Goal: Task Accomplishment & Management: Use online tool/utility

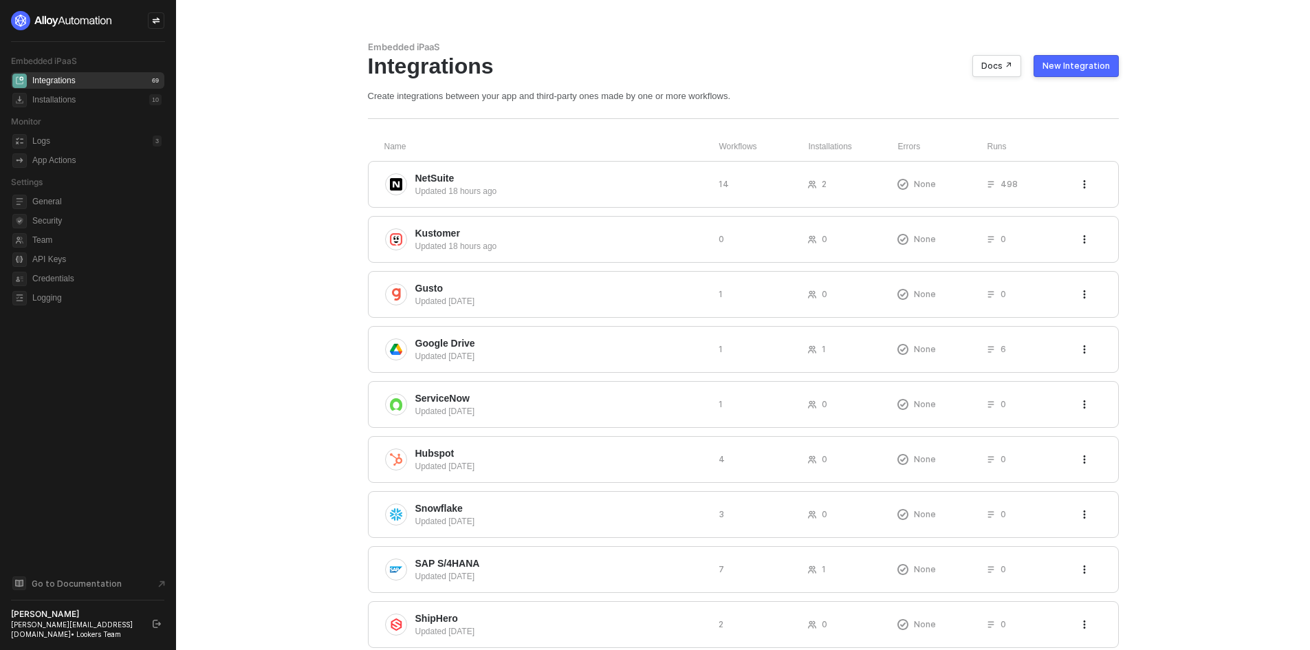
click at [1076, 65] on div "New Integration" at bounding box center [1076, 66] width 67 height 11
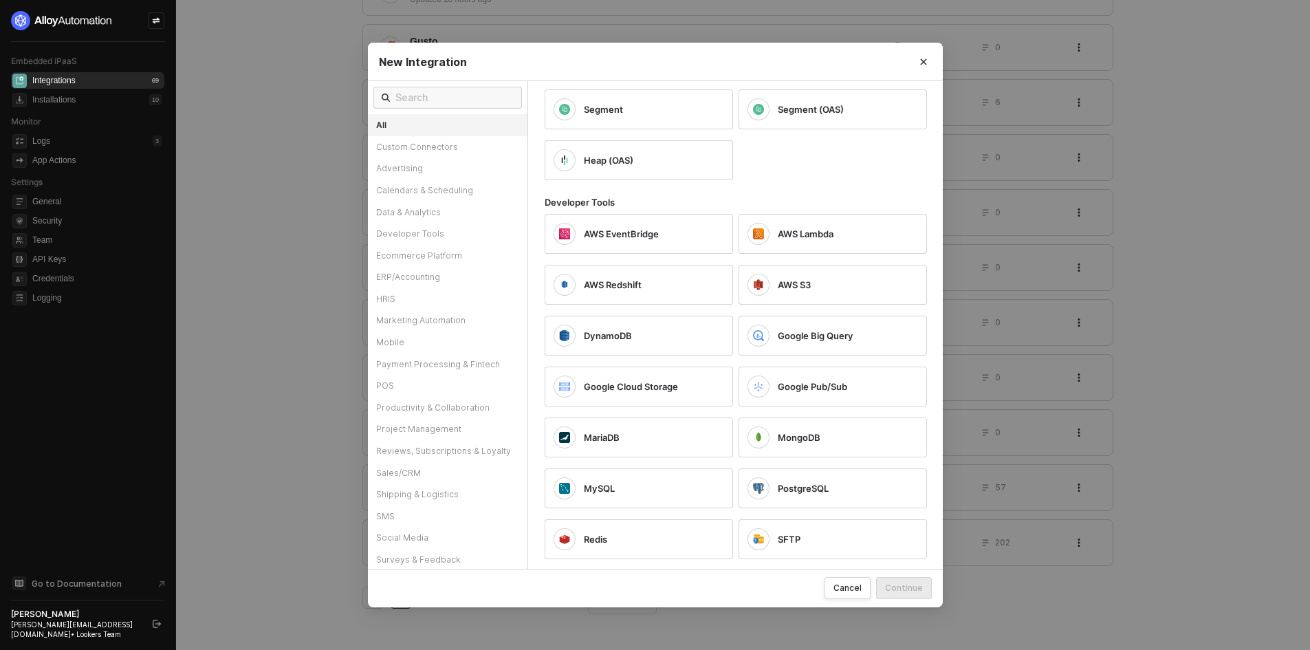
scroll to position [1101, 0]
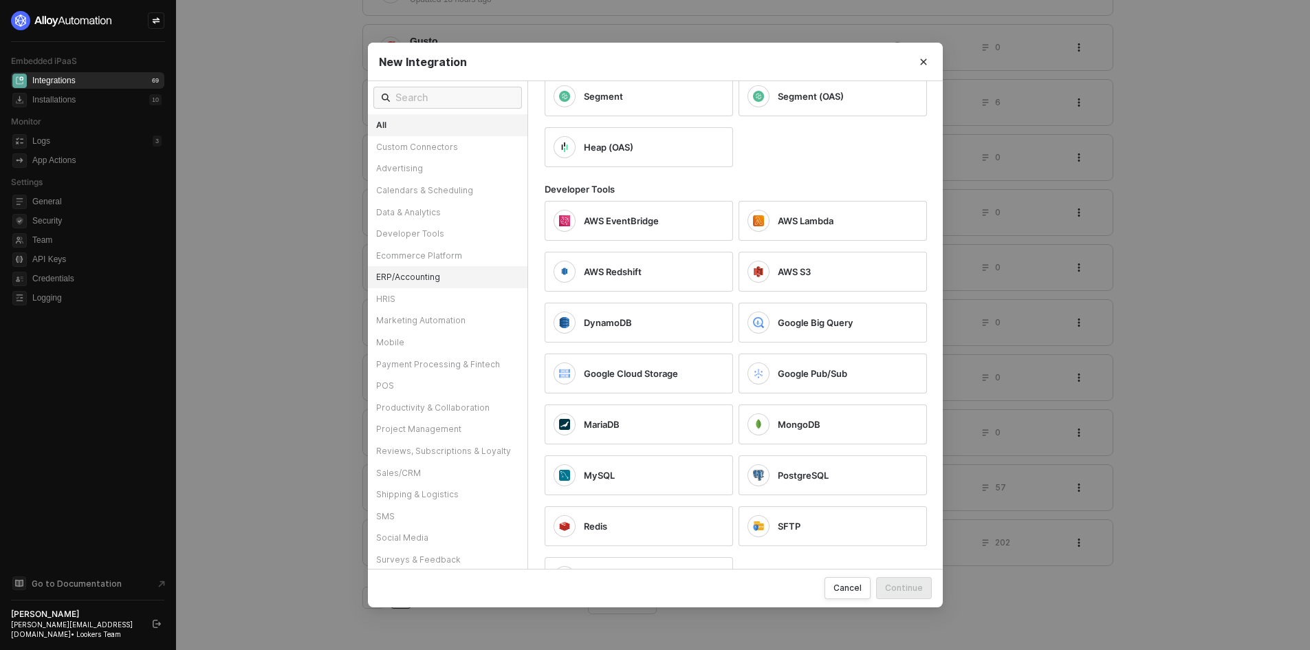
click at [421, 268] on div "ERP/Accounting" at bounding box center [448, 277] width 160 height 22
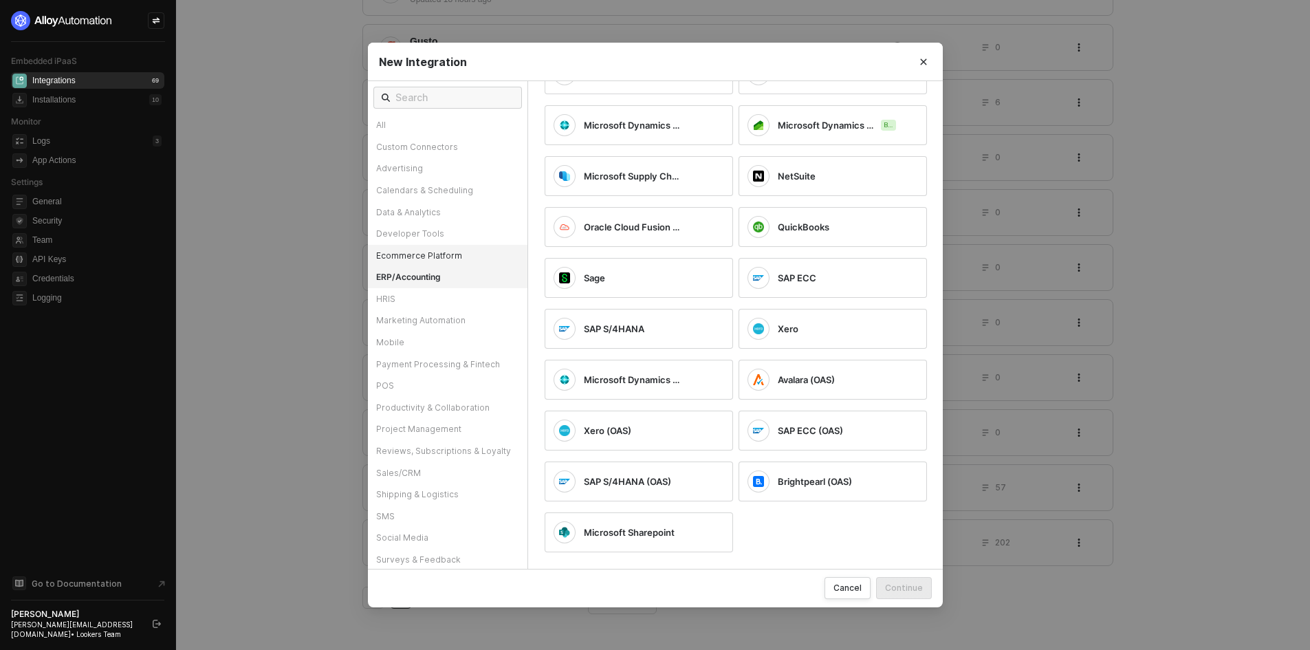
scroll to position [166, 0]
click at [430, 252] on div "Ecommerce Platform" at bounding box center [448, 256] width 160 height 22
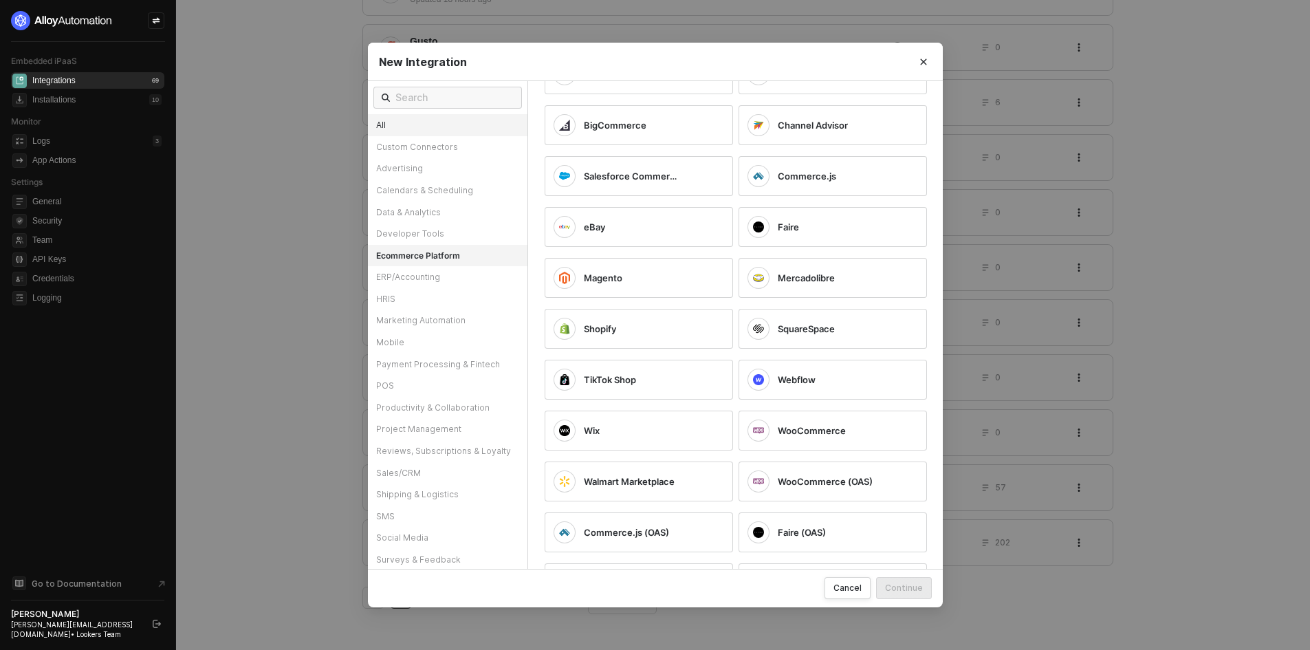
click at [419, 124] on div "All" at bounding box center [448, 125] width 160 height 22
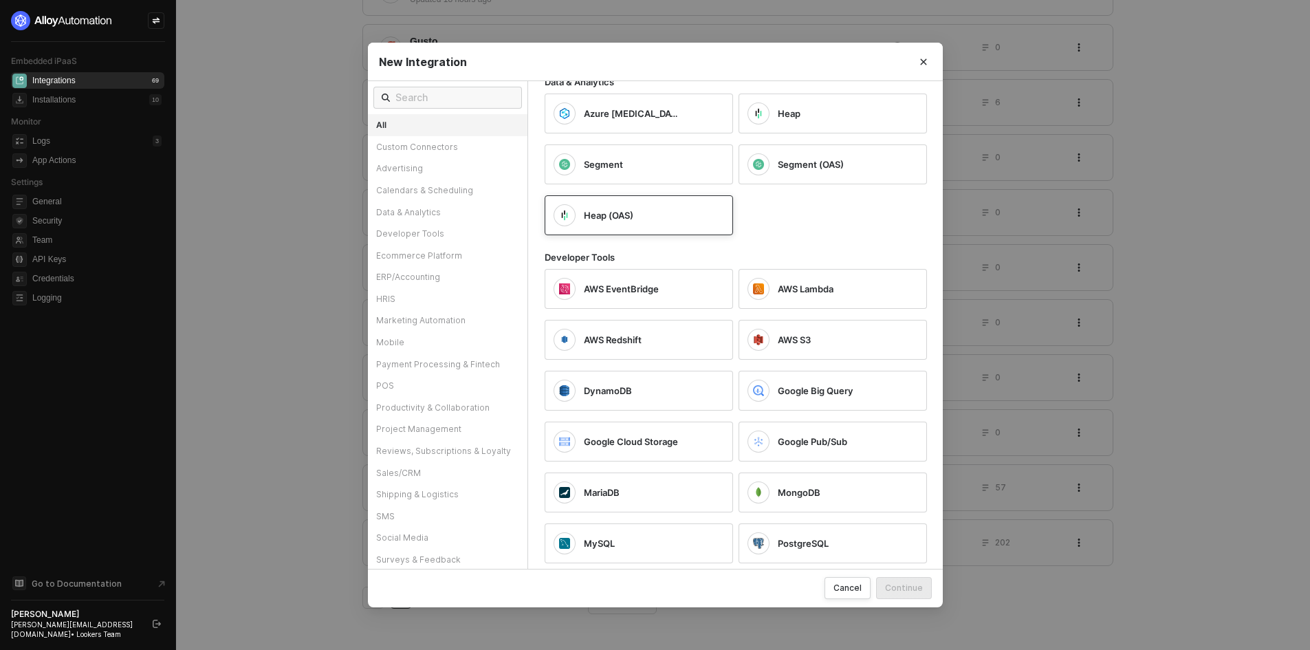
scroll to position [1108, 0]
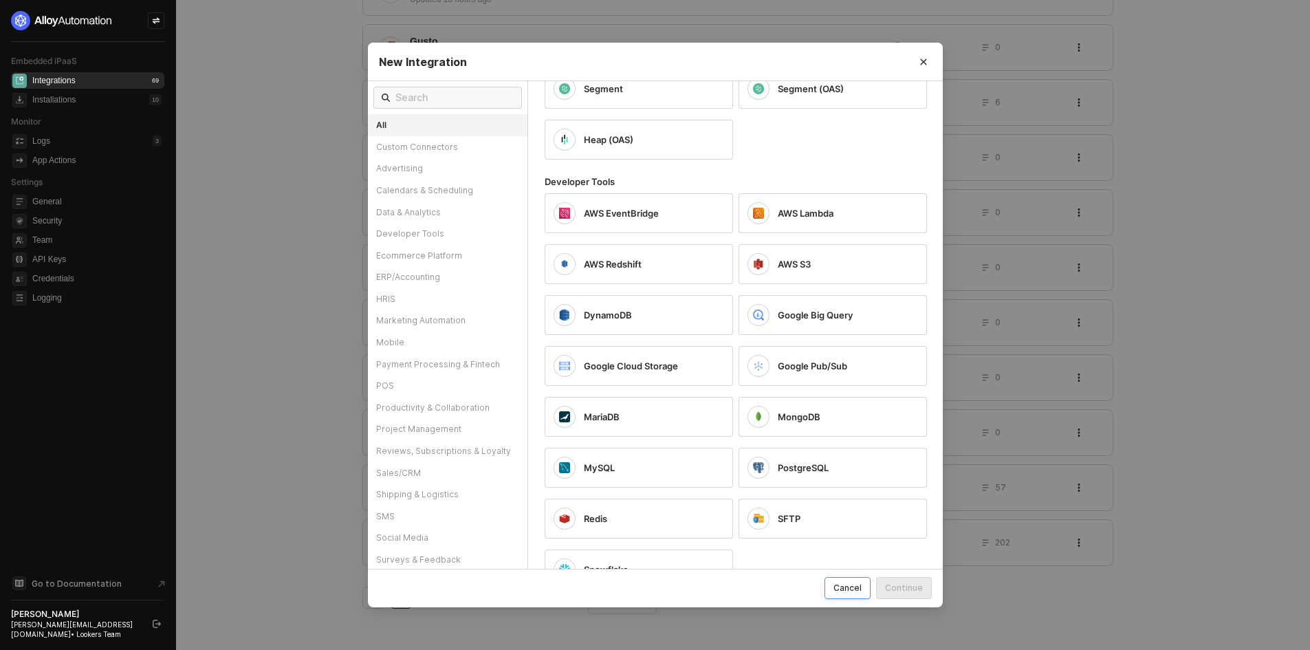
click at [852, 584] on div "Cancel" at bounding box center [848, 588] width 28 height 12
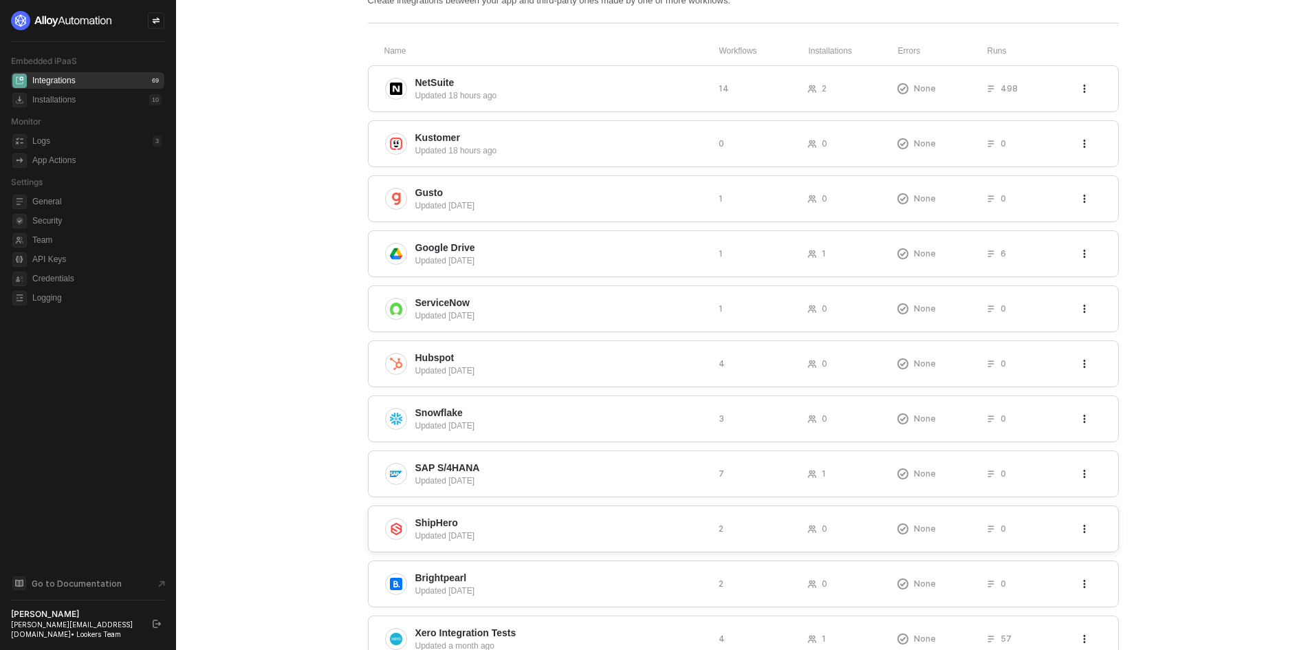
scroll to position [0, 0]
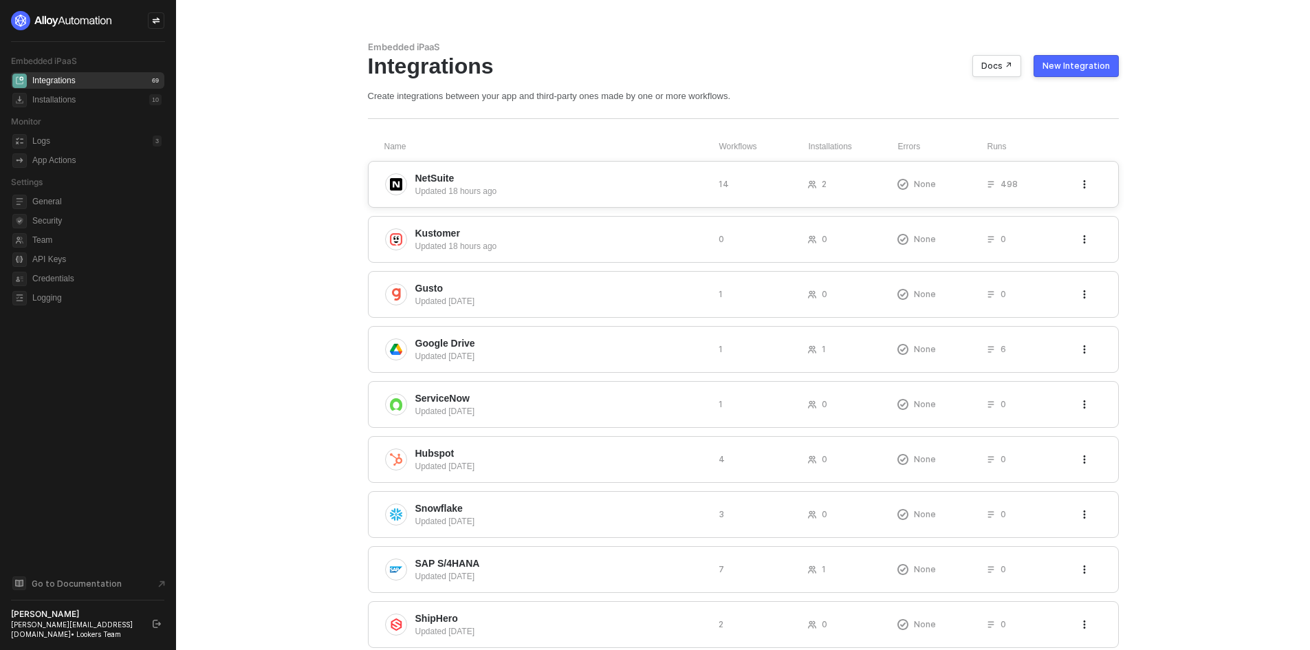
click at [635, 174] on span "NetSuite" at bounding box center [561, 178] width 292 height 14
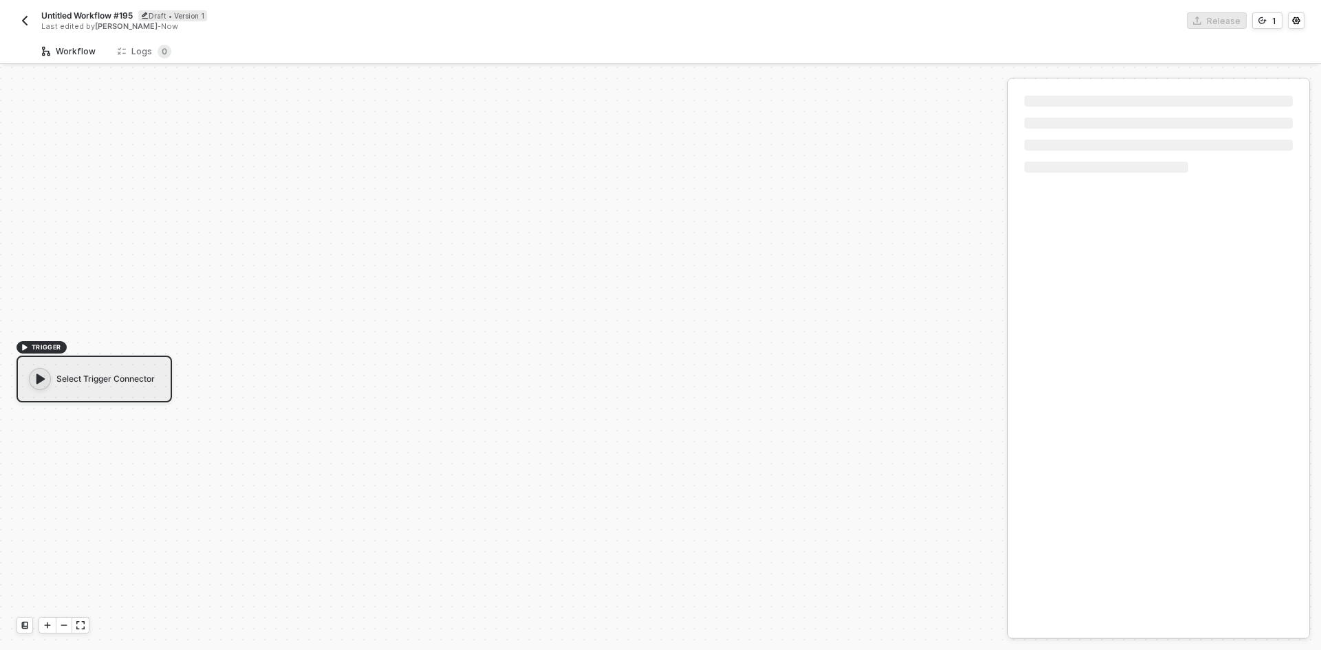
scroll to position [25, 0]
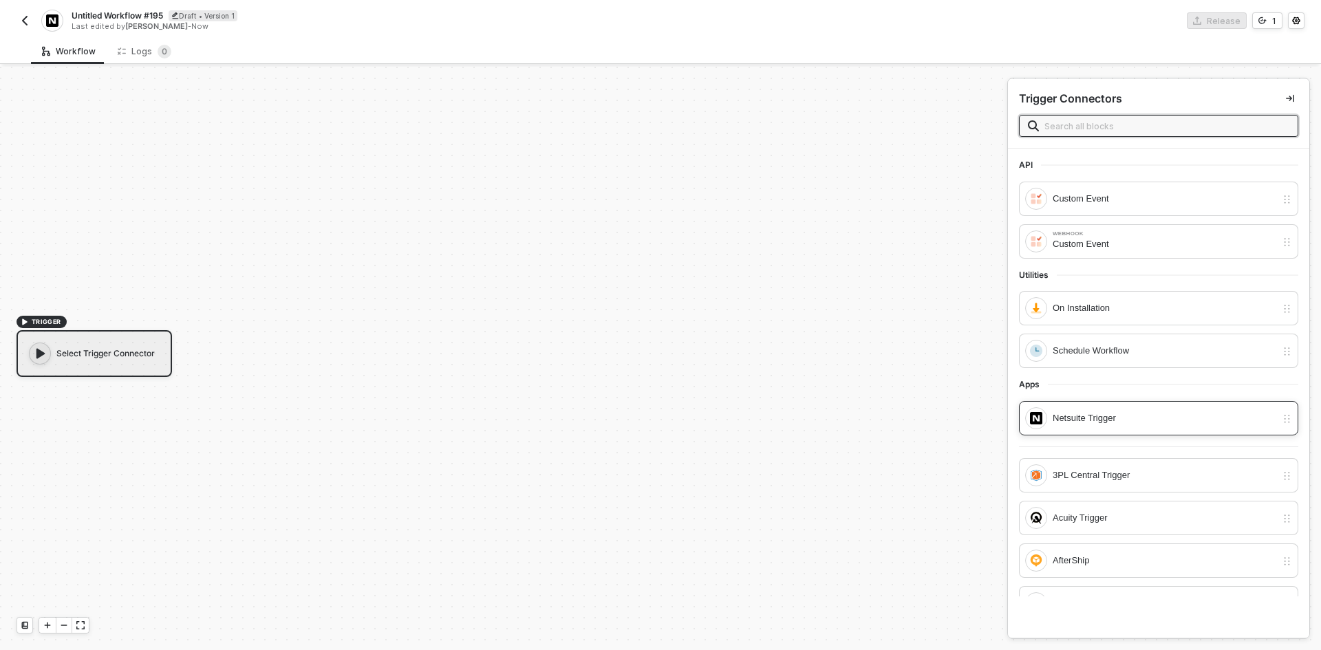
click at [1103, 431] on div "Netsuite Trigger" at bounding box center [1158, 418] width 279 height 34
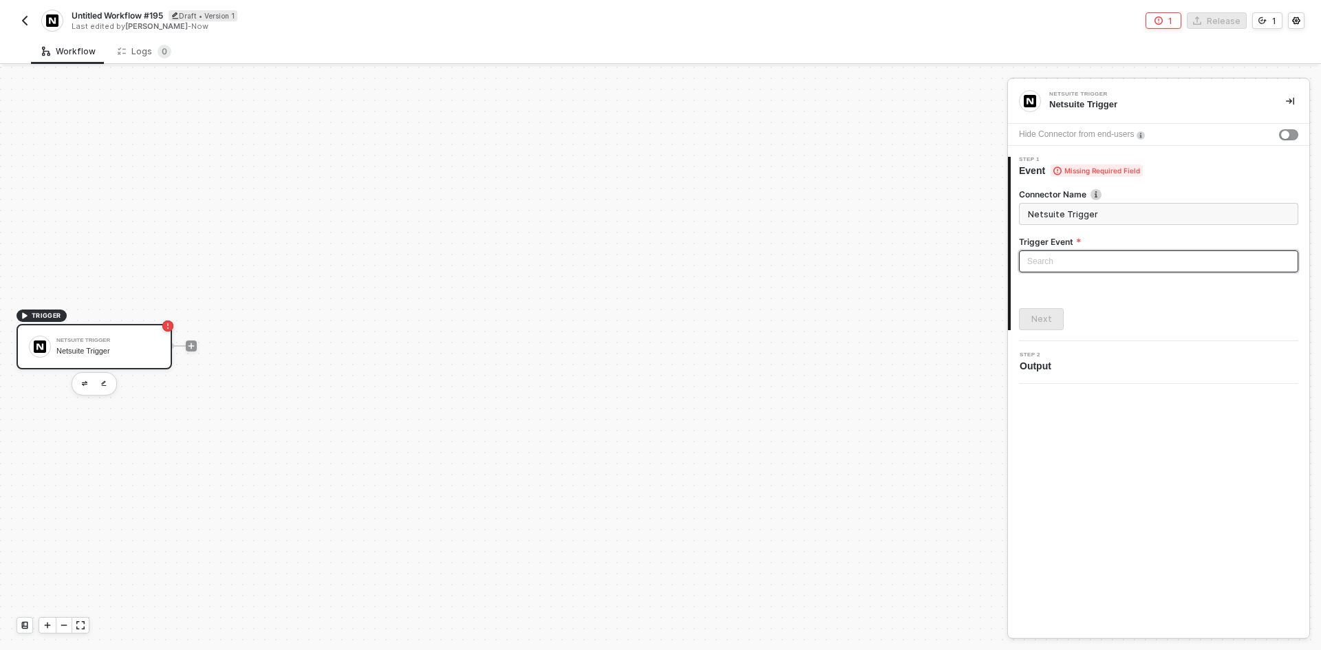
click at [1112, 266] on input "search" at bounding box center [1158, 261] width 263 height 21
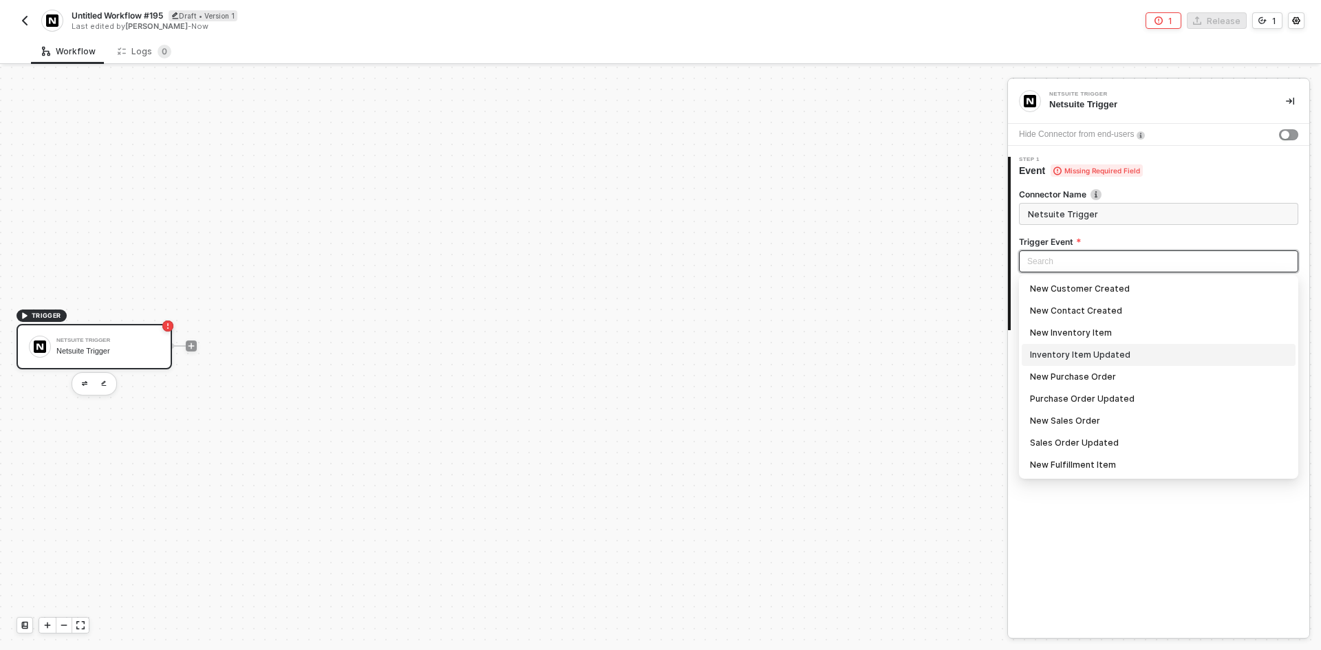
click at [1140, 356] on div "Inventory Item Updated" at bounding box center [1158, 354] width 257 height 15
type input "Trigger workflow when inventory item updated"
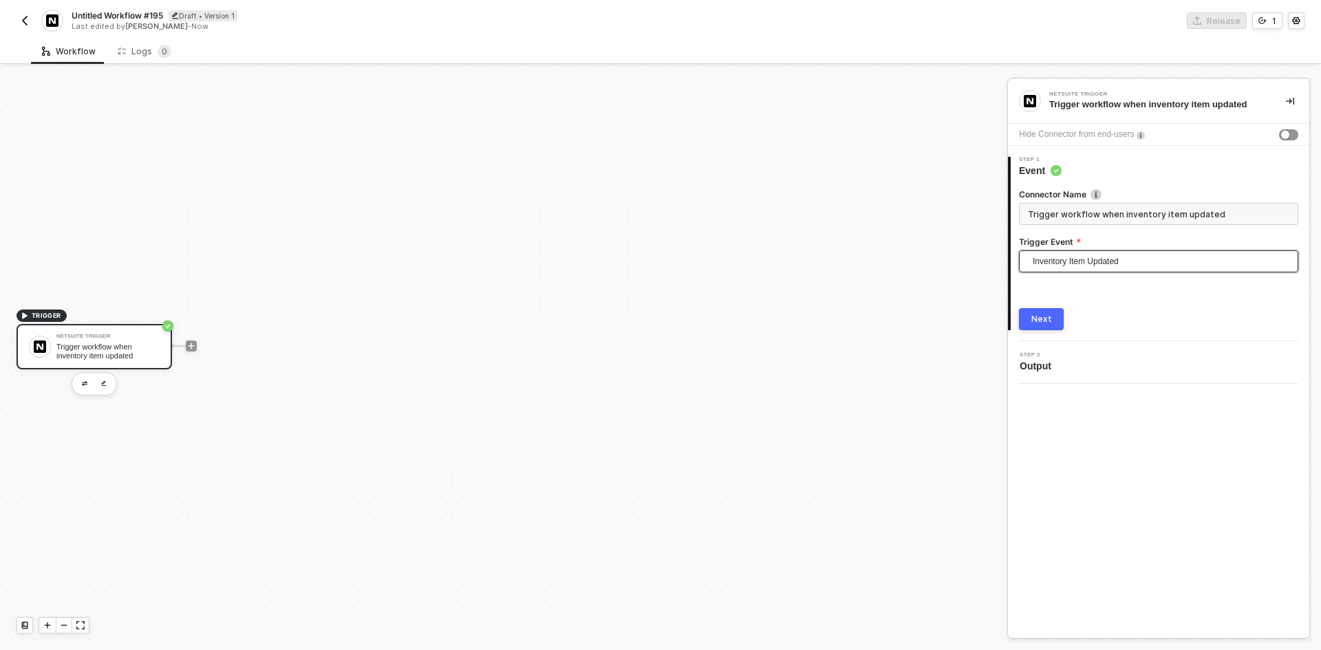
click at [1051, 319] on button "Next" at bounding box center [1041, 319] width 45 height 22
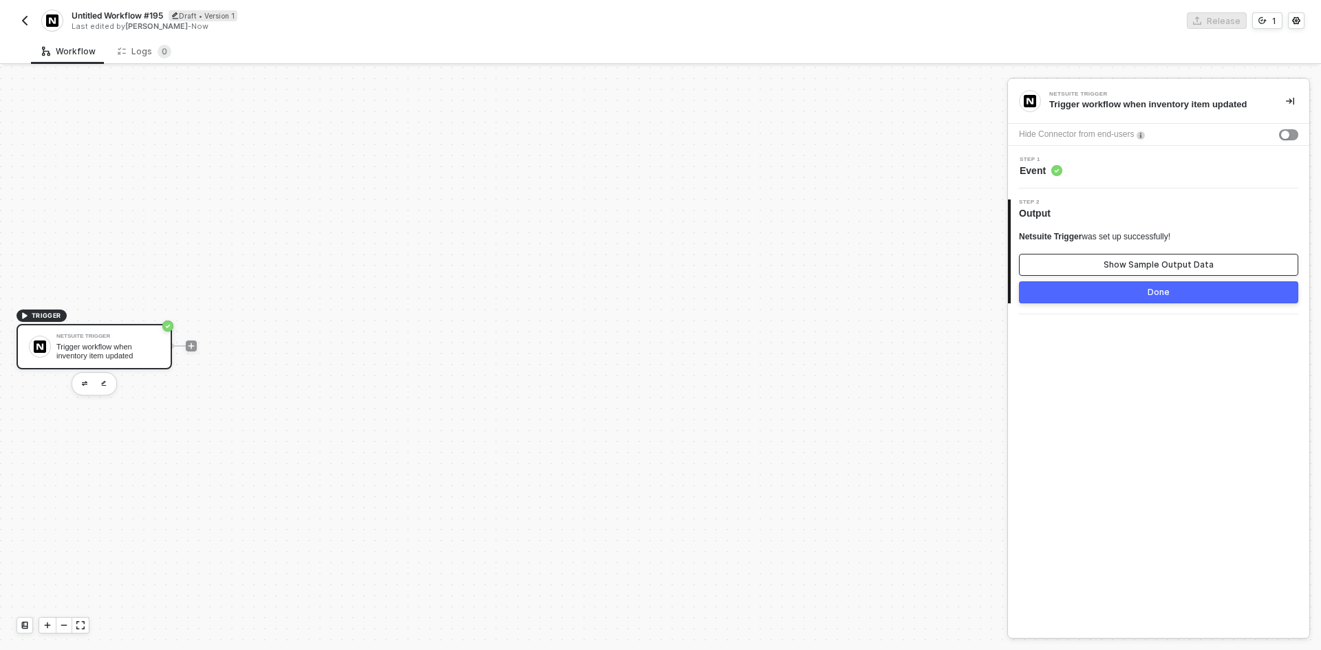
click at [1072, 270] on button "Show Sample Output Data" at bounding box center [1158, 265] width 279 height 22
type textarea "{ "links": [ { "rel": "self", "href": "[URL][DOMAIN_NAME]" } ], "assetAccount":…"
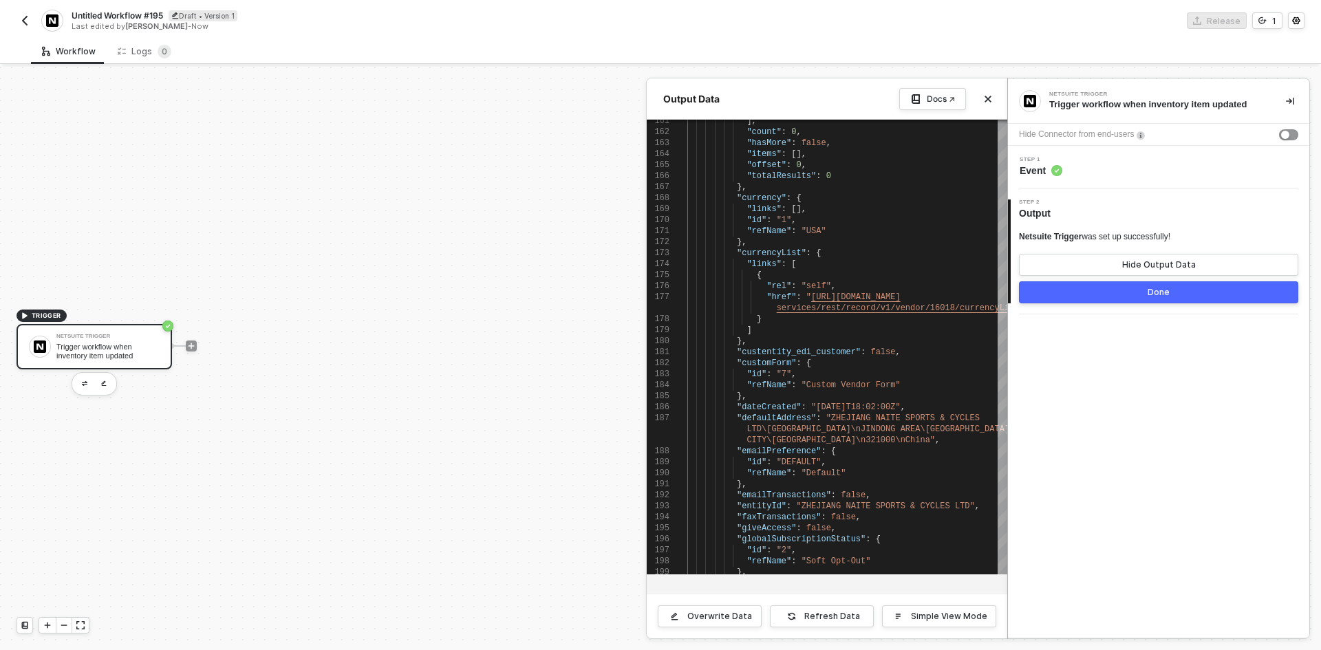
click at [182, 348] on div at bounding box center [660, 358] width 1321 height 583
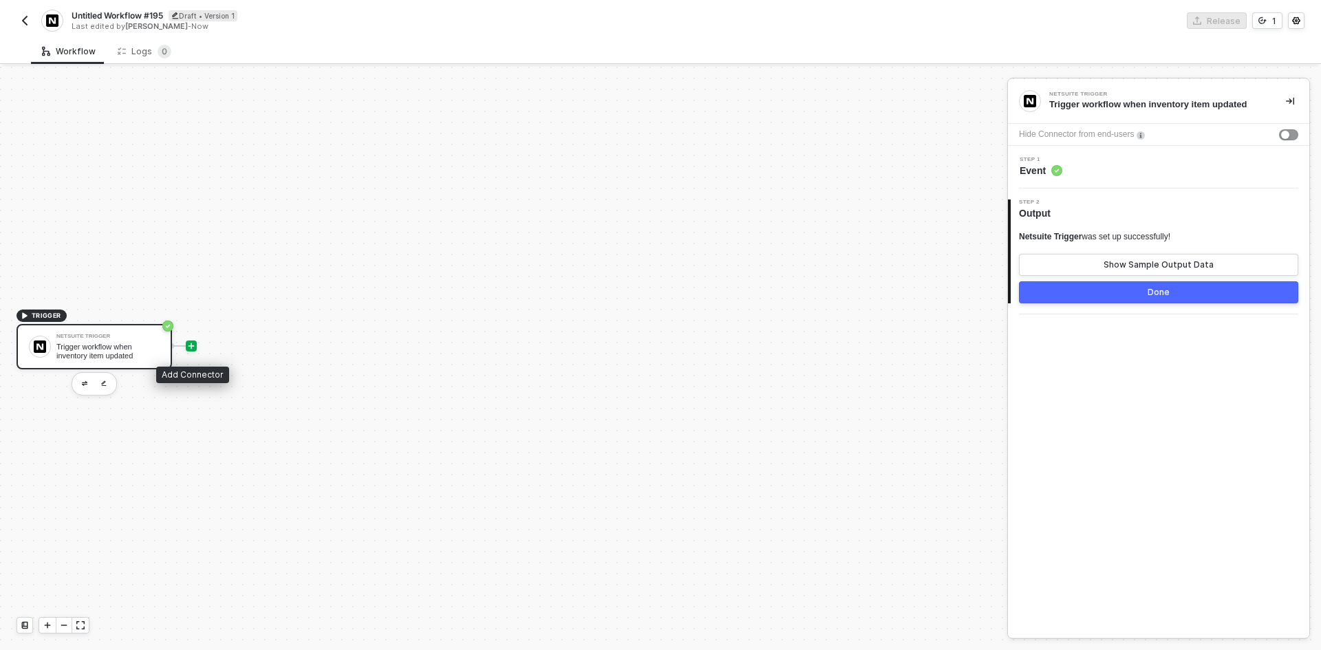
click at [192, 349] on icon "icon-play" at bounding box center [191, 346] width 8 height 8
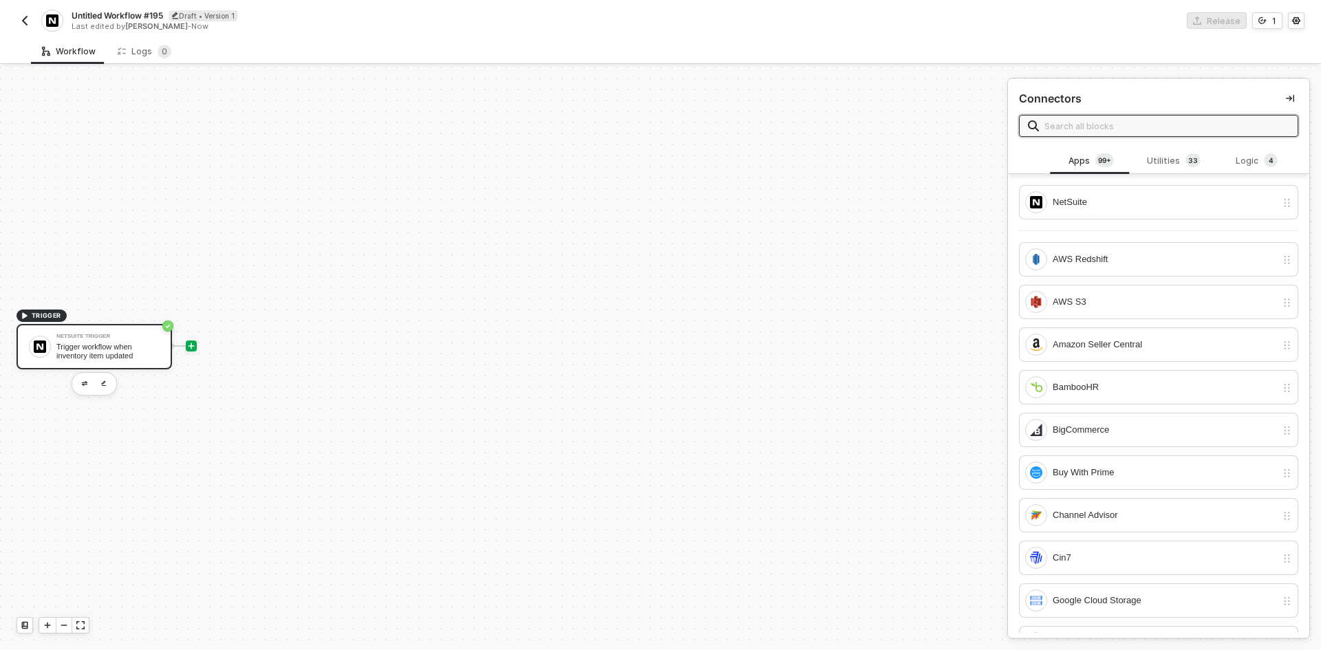
click at [113, 338] on div "Netsuite Trigger" at bounding box center [107, 337] width 103 height 6
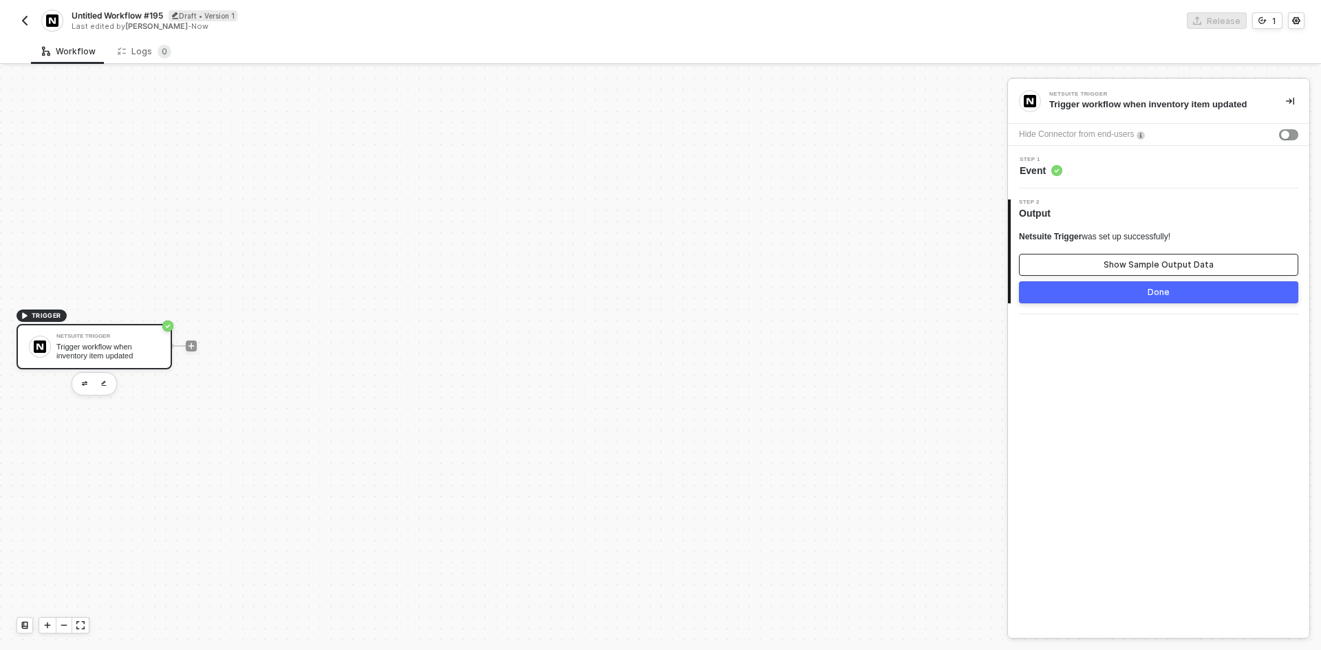
click at [1152, 271] on button "Show Sample Output Data" at bounding box center [1158, 265] width 279 height 22
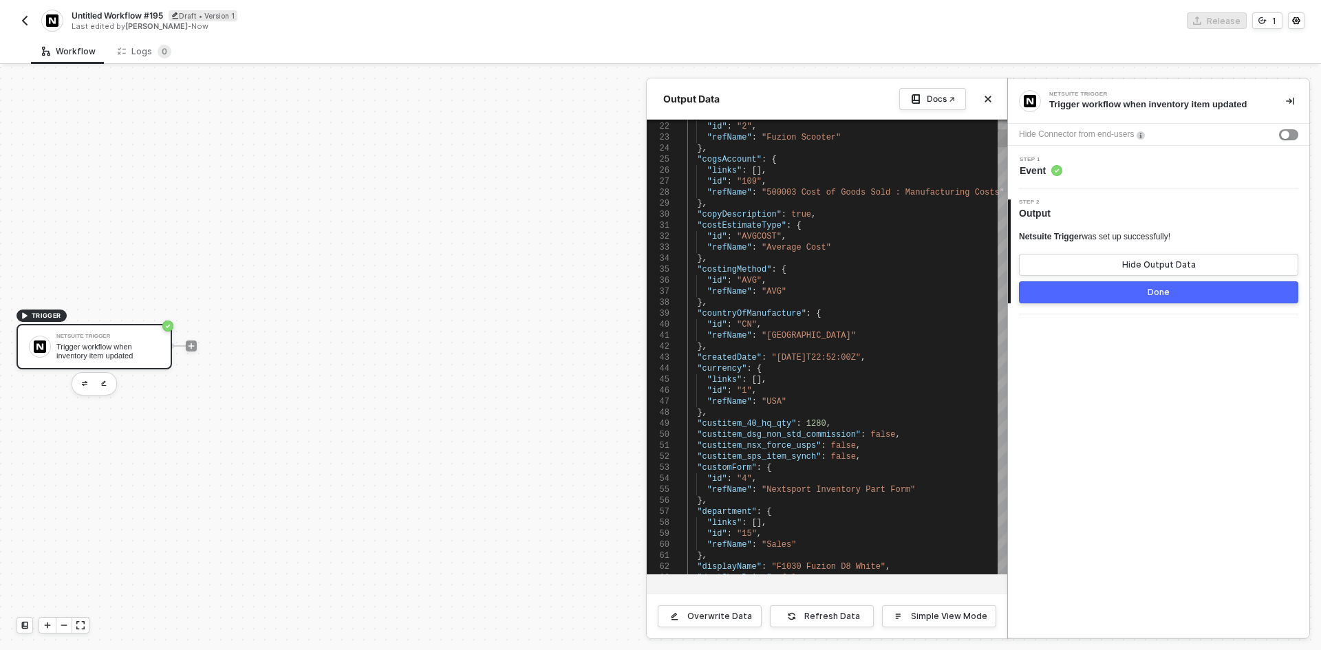
scroll to position [0, 0]
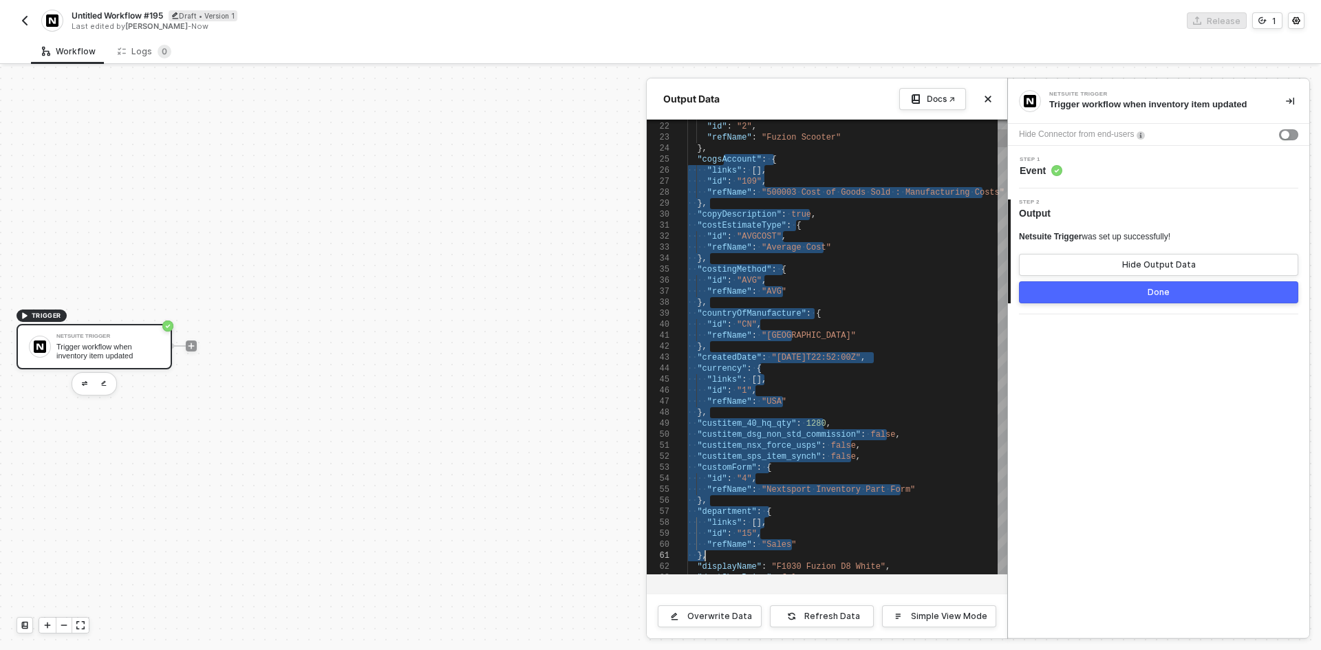
drag, startPoint x: 723, startPoint y: 199, endPoint x: 749, endPoint y: 555, distance: 357.3
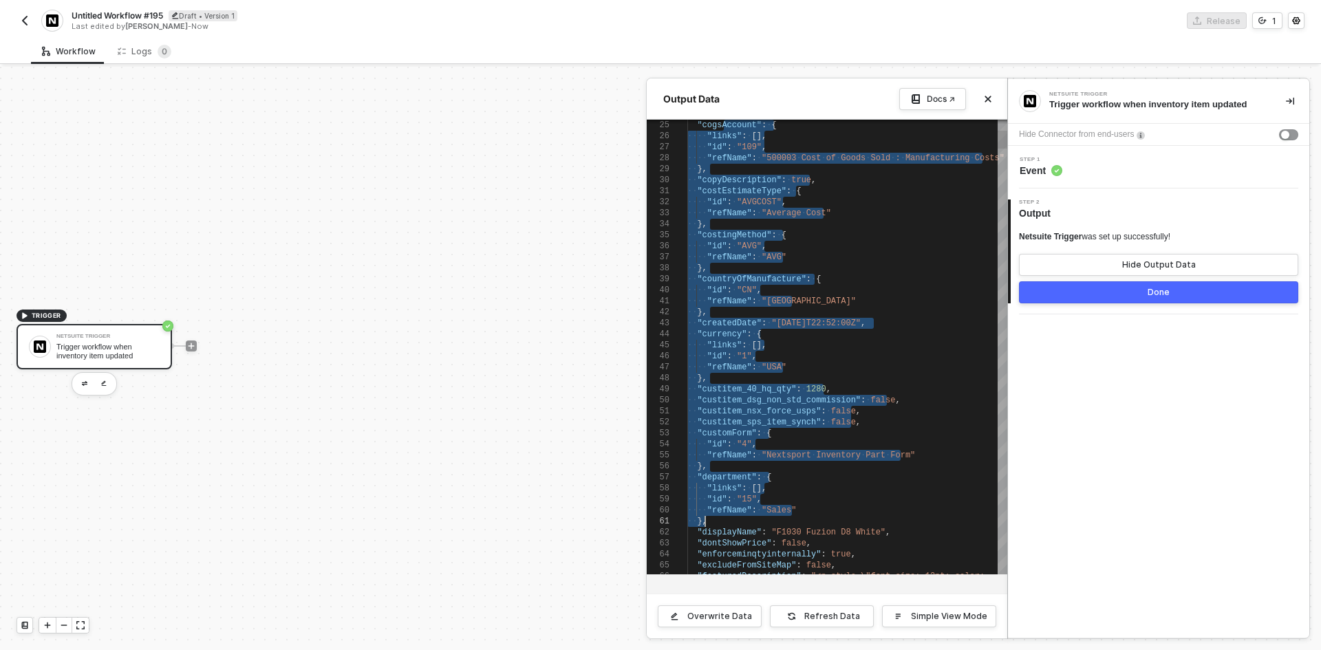
type textarea ""id": "CN", "refName": "China" }, "createdDate": "2015-01-06T22:52:00Z", "curre…"
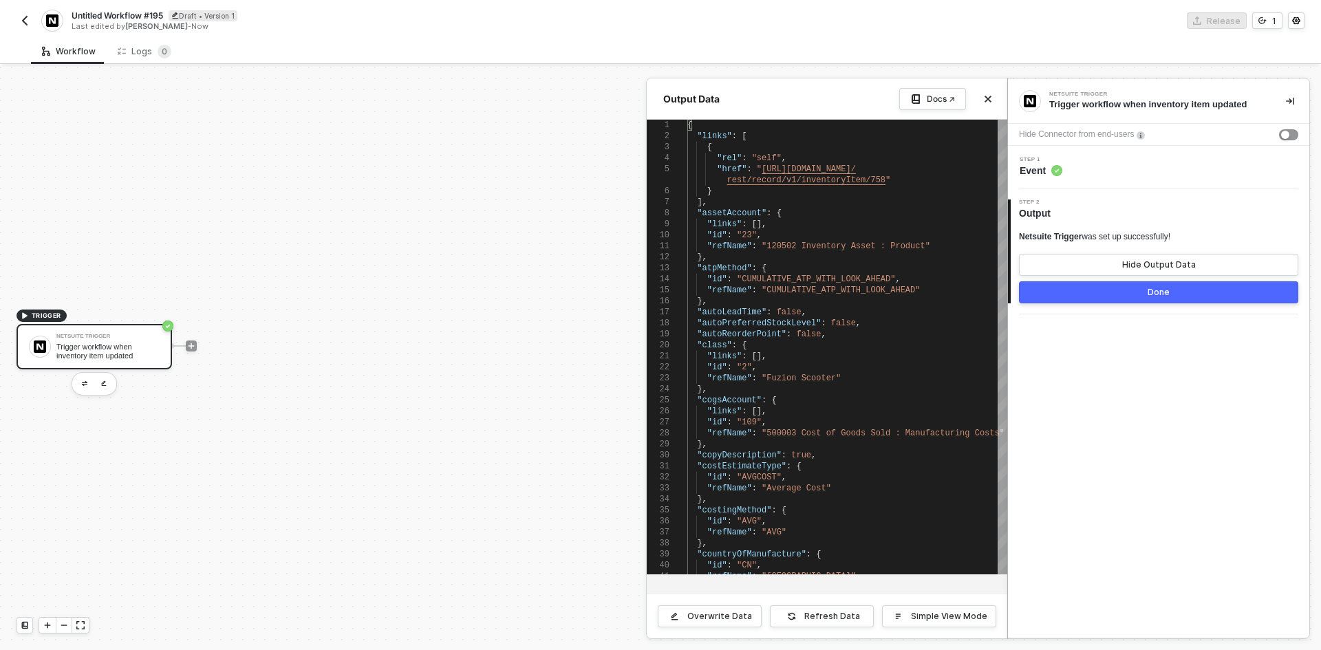
click at [509, 409] on div at bounding box center [660, 358] width 1321 height 583
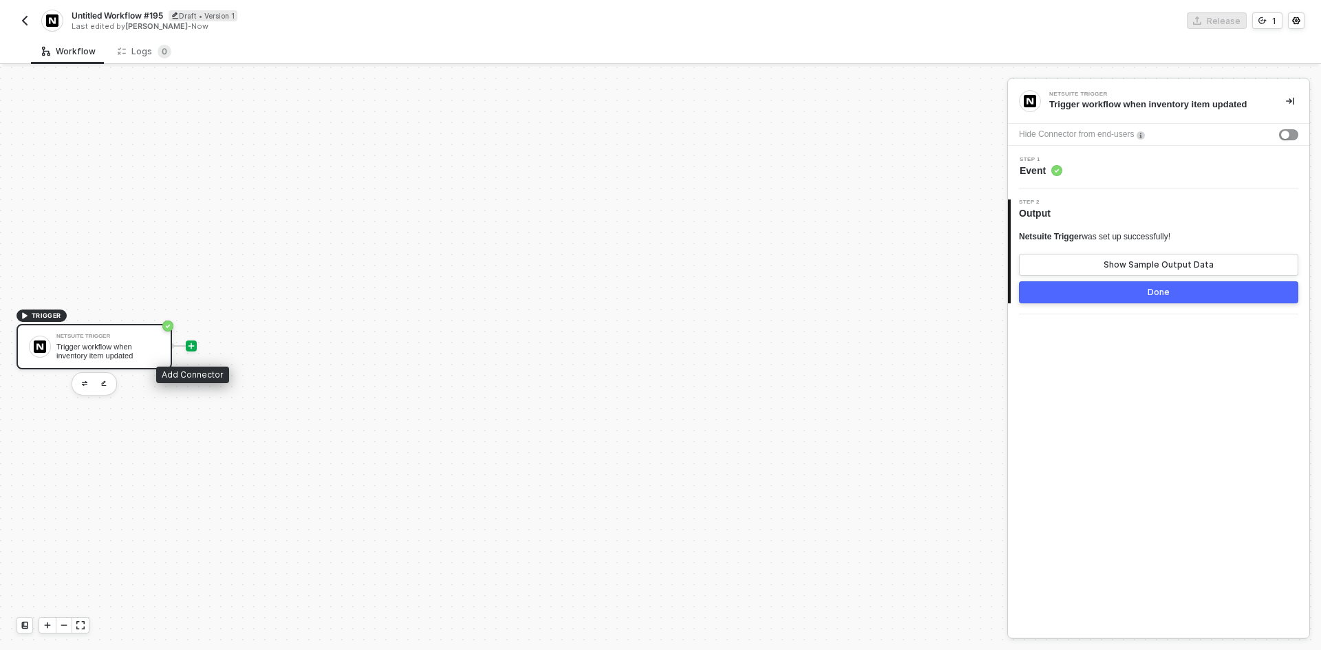
click at [192, 347] on icon "icon-play" at bounding box center [191, 346] width 8 height 8
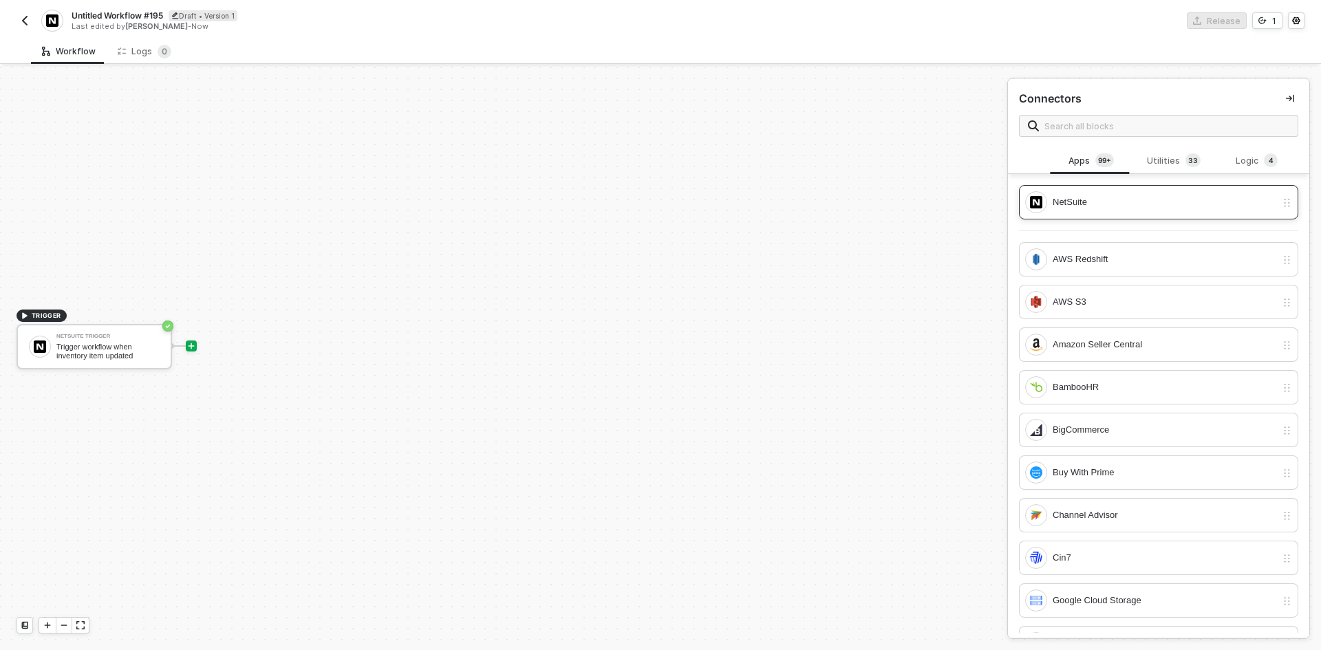
click at [1138, 193] on div "NetSuite" at bounding box center [1150, 202] width 251 height 22
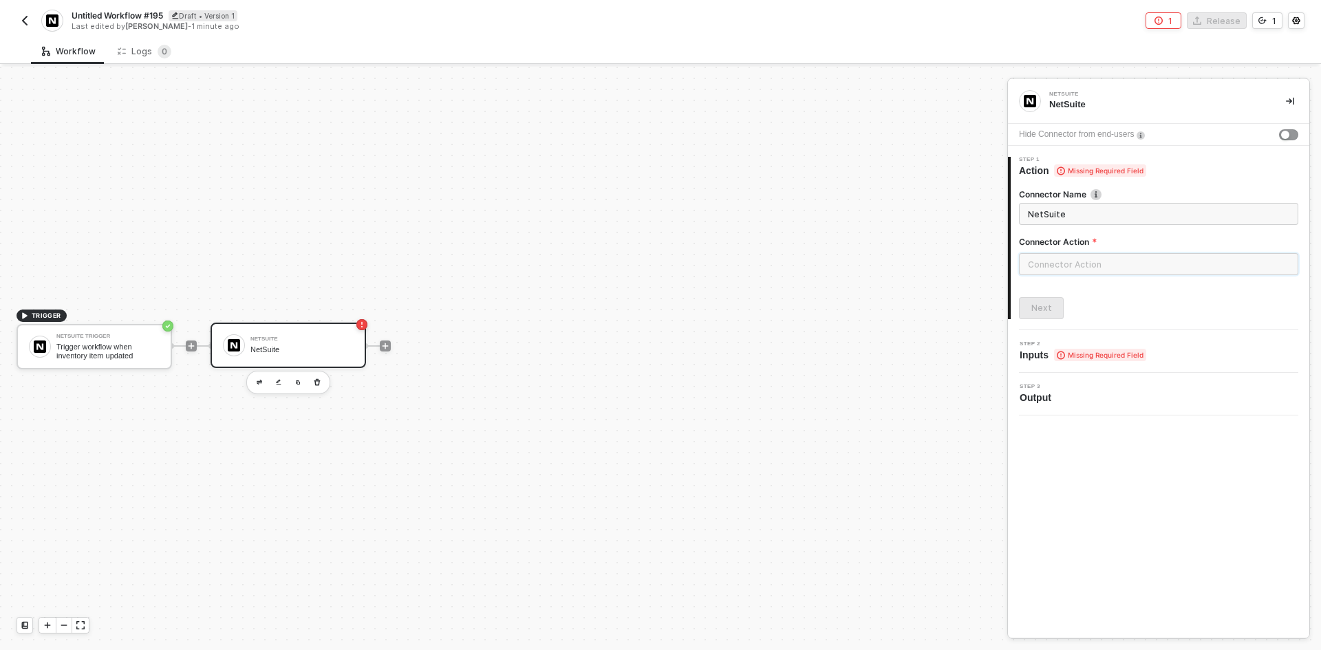
click at [1104, 260] on input "text" at bounding box center [1158, 264] width 279 height 22
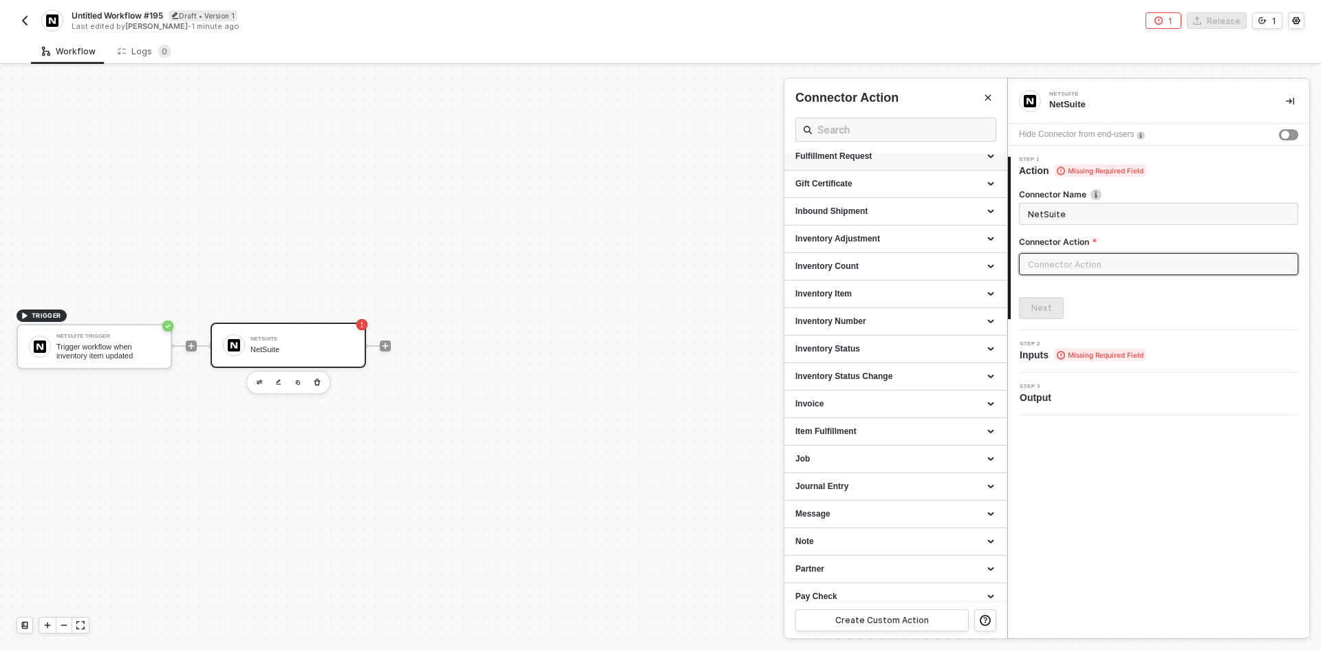
scroll to position [757, 0]
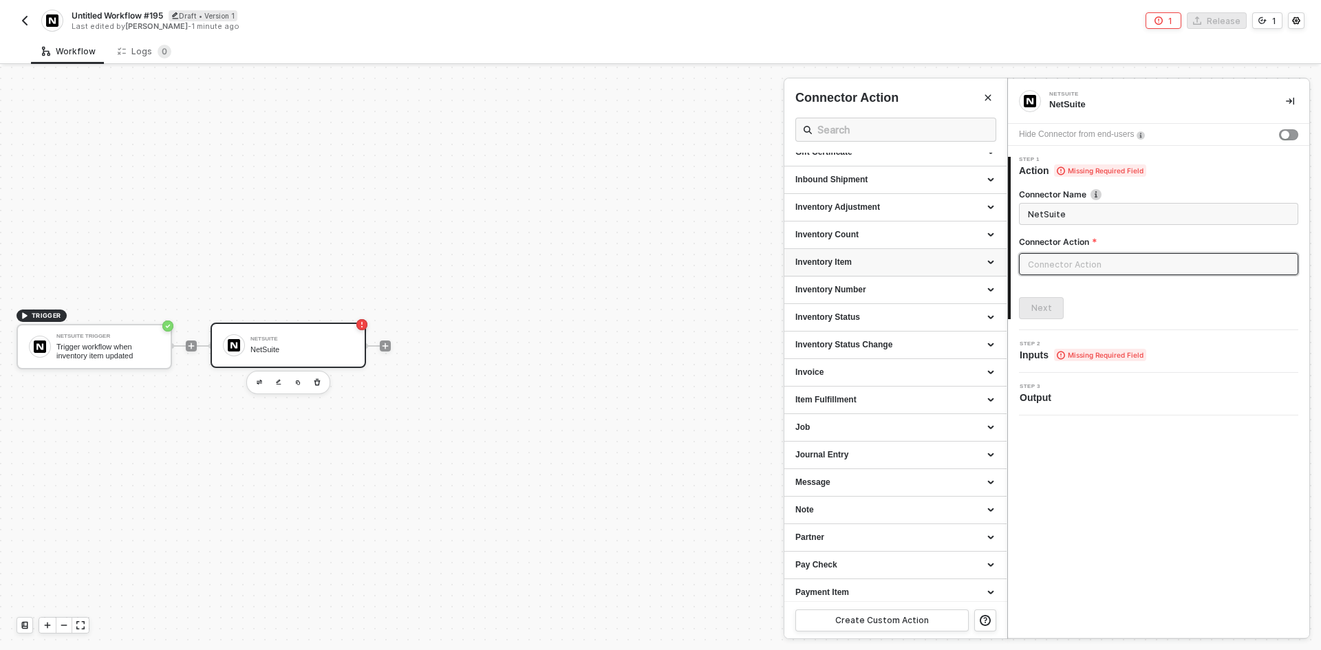
click at [885, 268] on div "Inventory Item" at bounding box center [895, 263] width 200 height 12
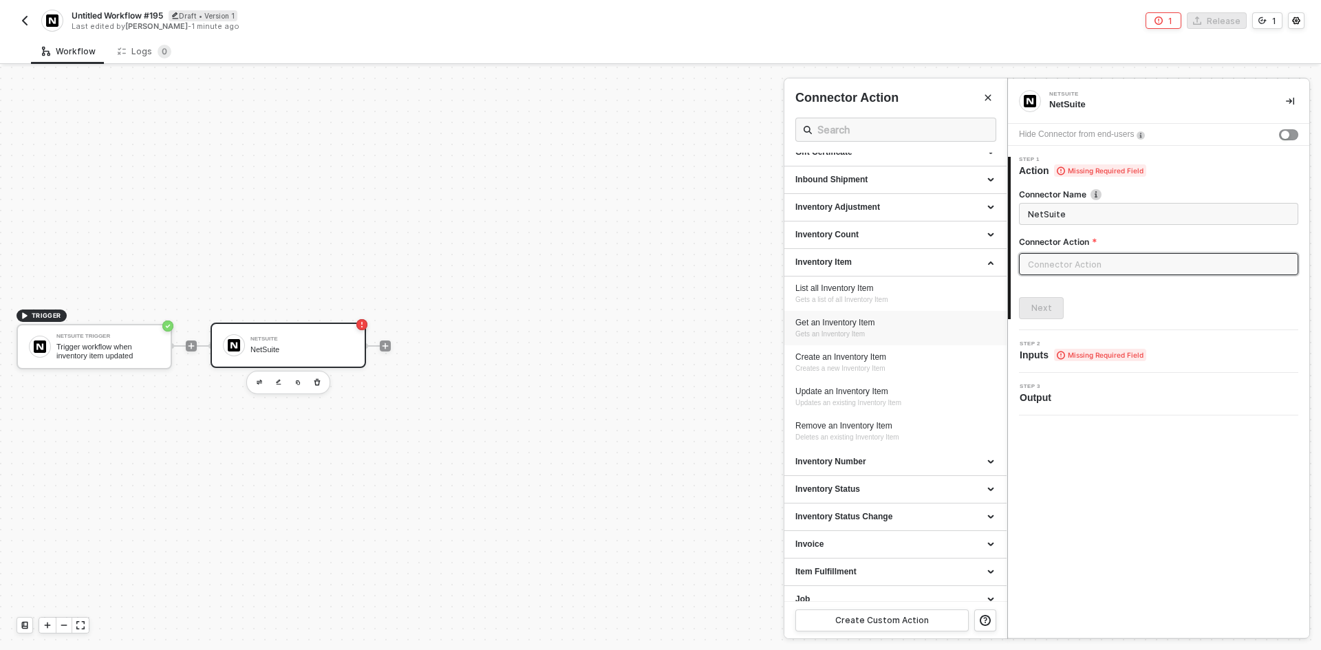
click at [885, 318] on div "Get an Inventory Item" at bounding box center [895, 323] width 200 height 12
type input "Gets an Inventory Item"
type input "Inventory Item - Get an Inventory Item"
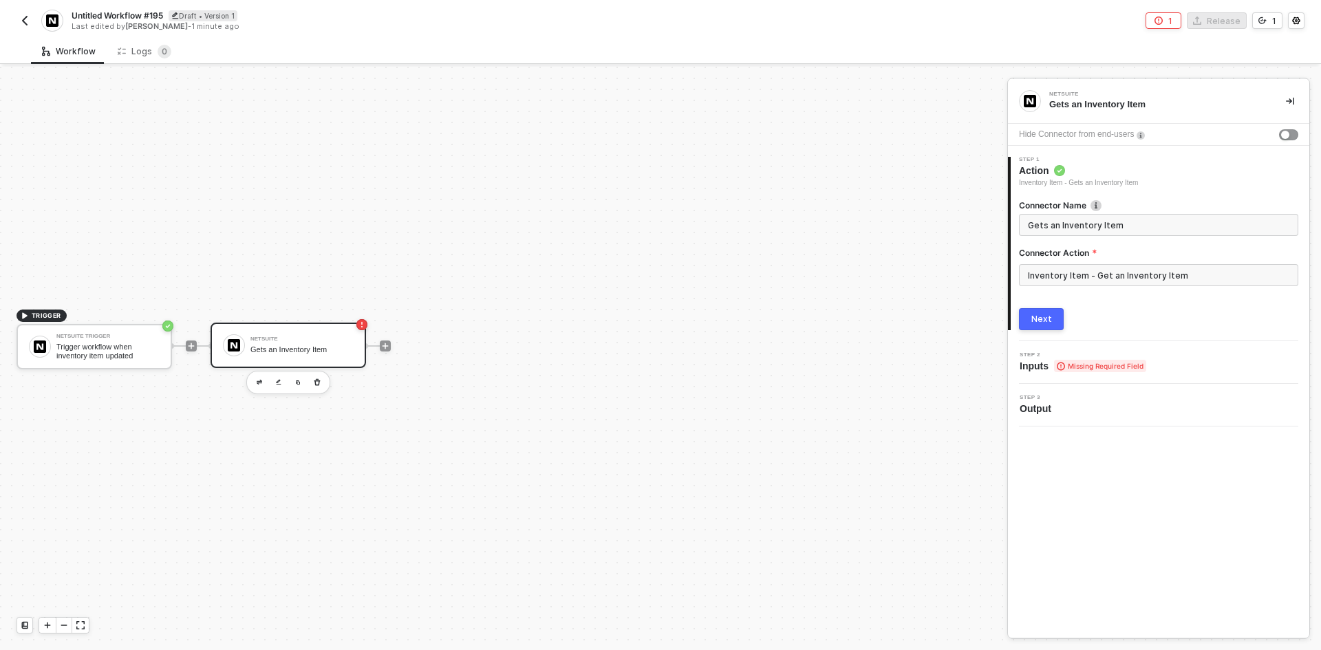
click at [1039, 315] on div "Next" at bounding box center [1041, 319] width 21 height 11
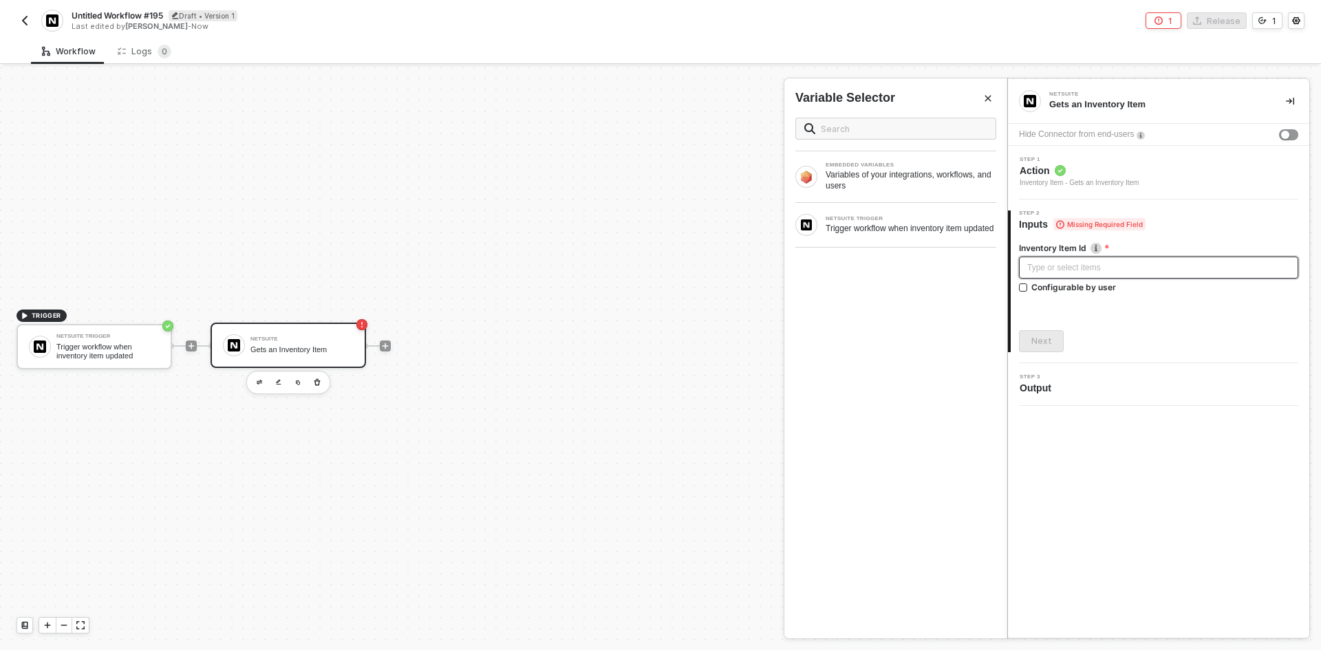
click at [1067, 270] on div "Type or select items ﻿" at bounding box center [1158, 267] width 263 height 13
click at [893, 234] on div "Trigger workflow when inventory item updated" at bounding box center [910, 228] width 171 height 11
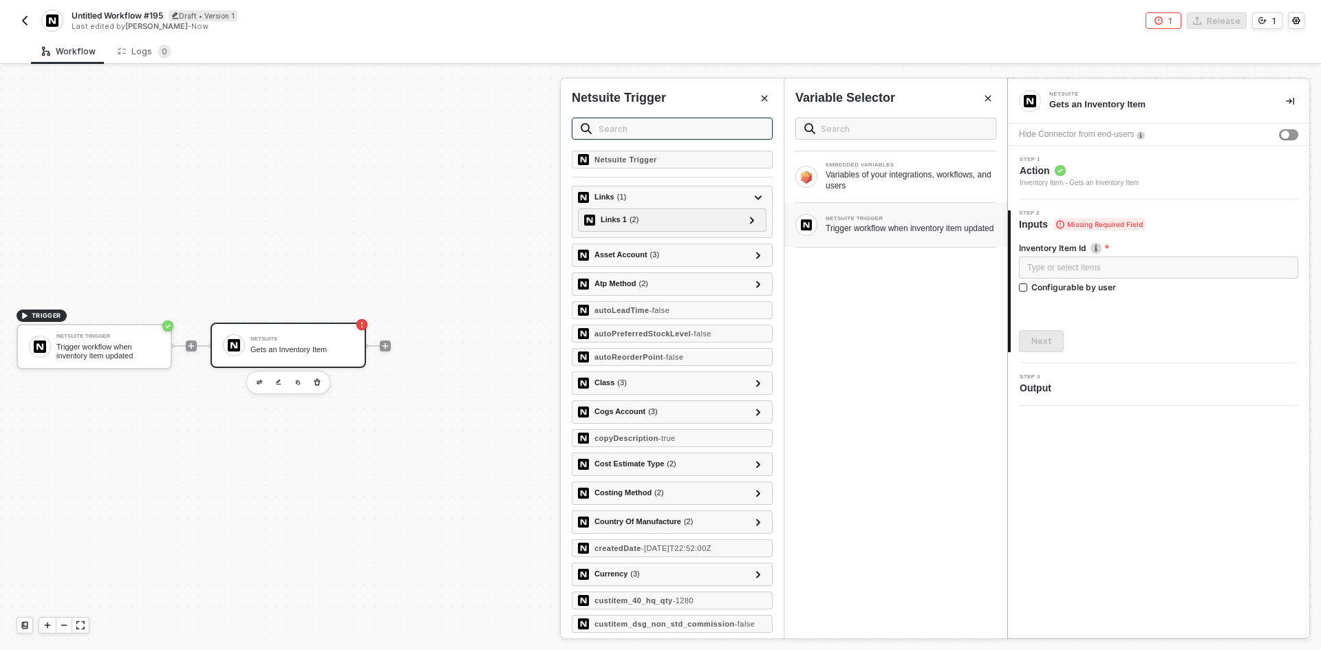
click at [684, 133] on input "text" at bounding box center [680, 128] width 165 height 15
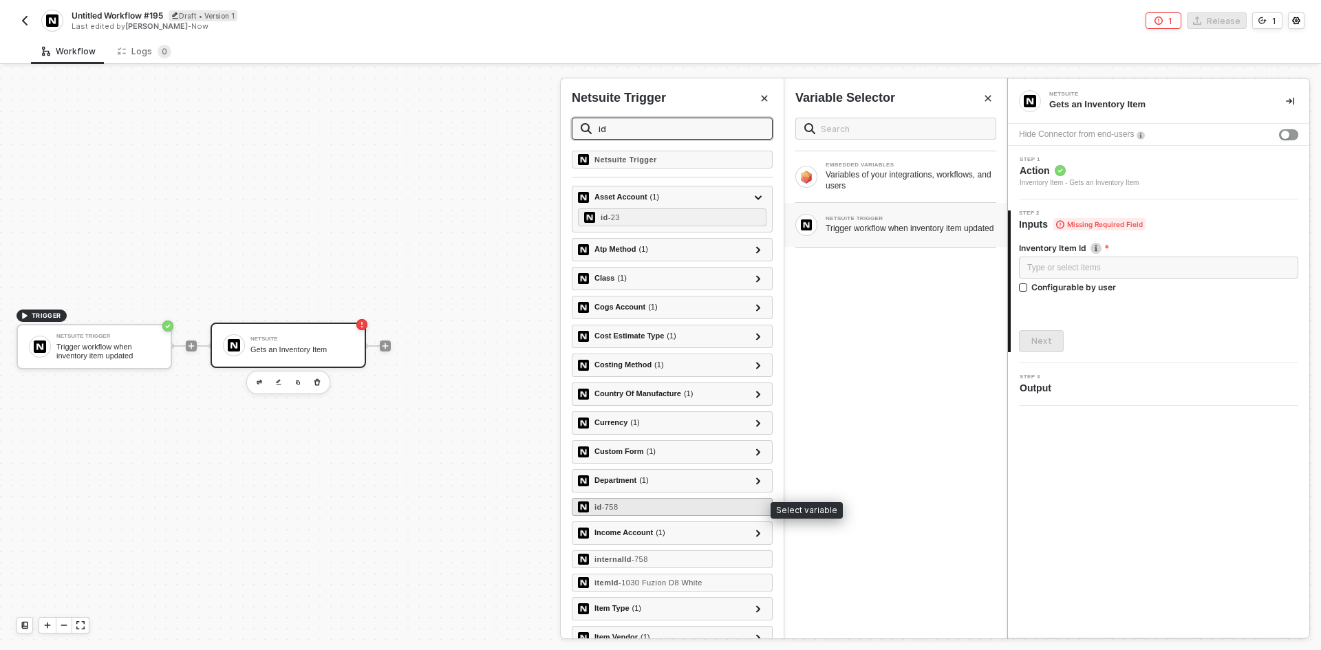
type input "id"
click at [708, 508] on div "id - 758" at bounding box center [672, 507] width 201 height 18
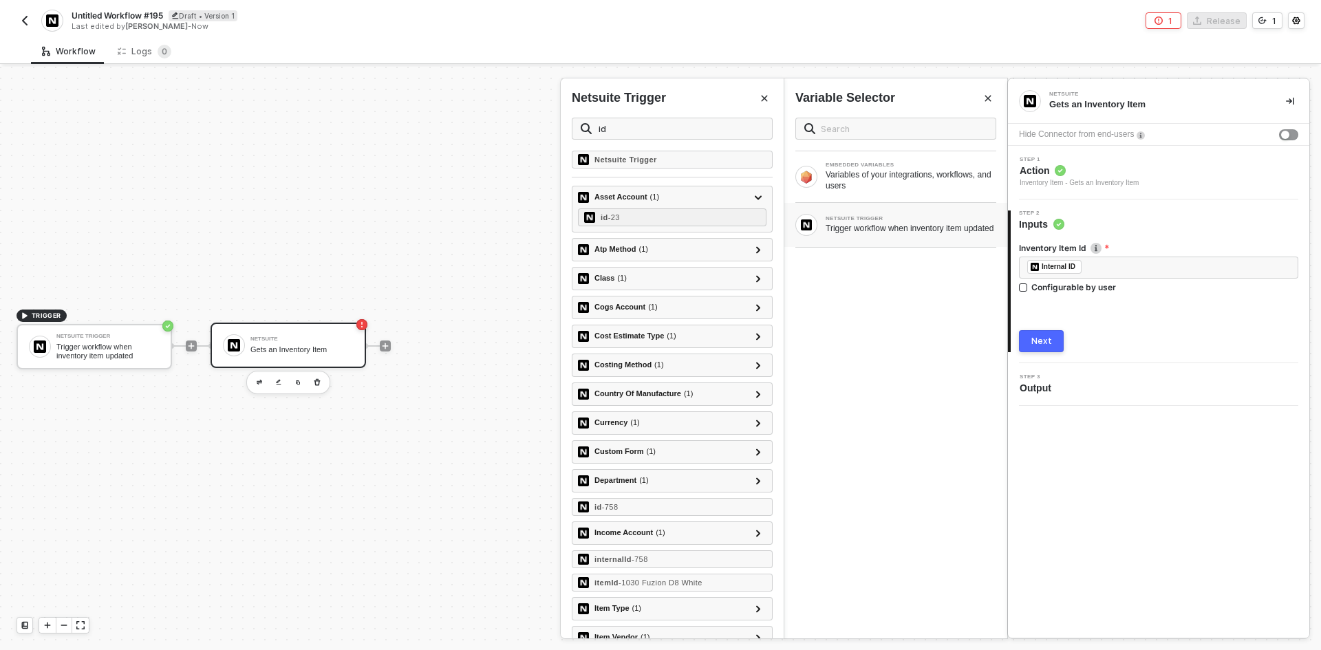
click at [1040, 334] on button "Next" at bounding box center [1041, 341] width 45 height 22
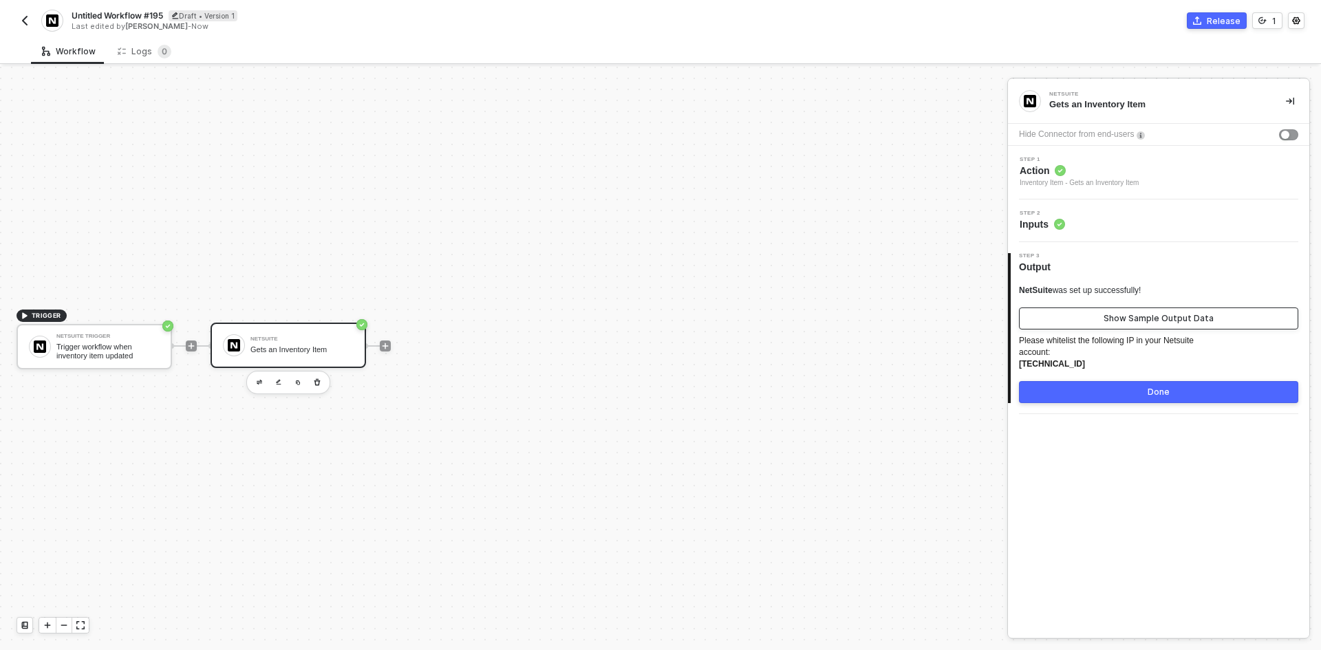
click at [1078, 321] on button "Show Sample Output Data" at bounding box center [1158, 318] width 279 height 22
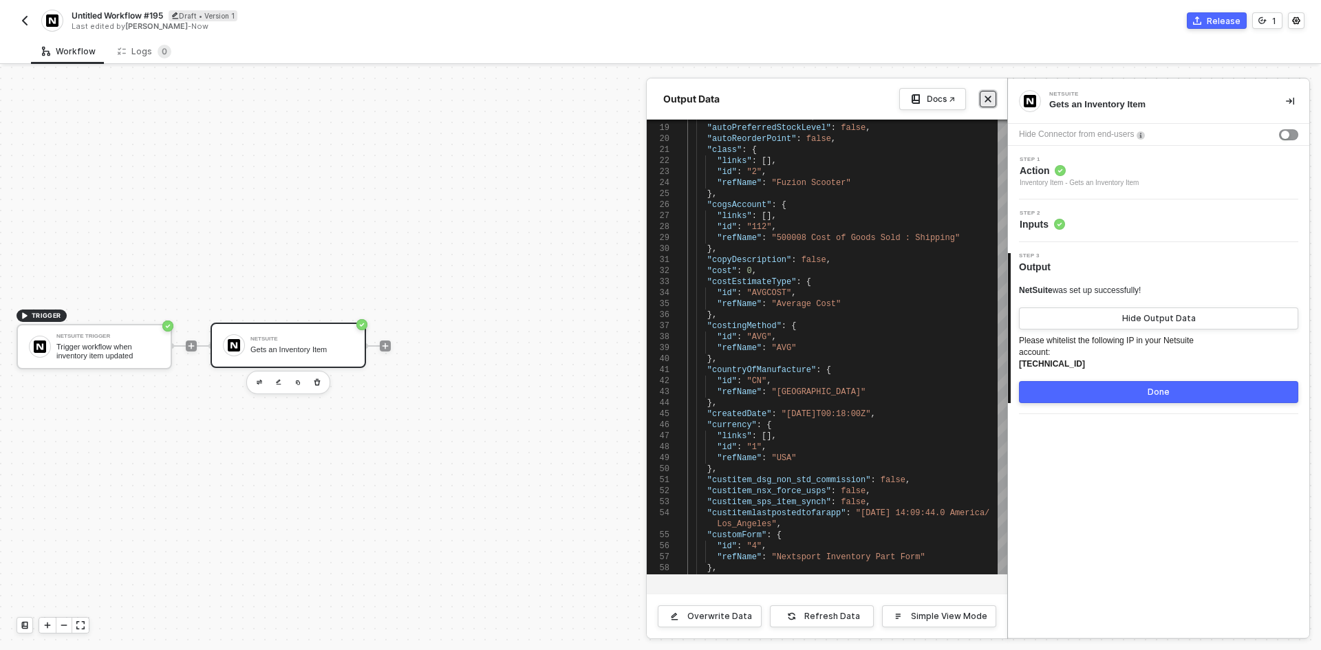
click at [979, 105] on button "Close" at bounding box center [987, 99] width 17 height 17
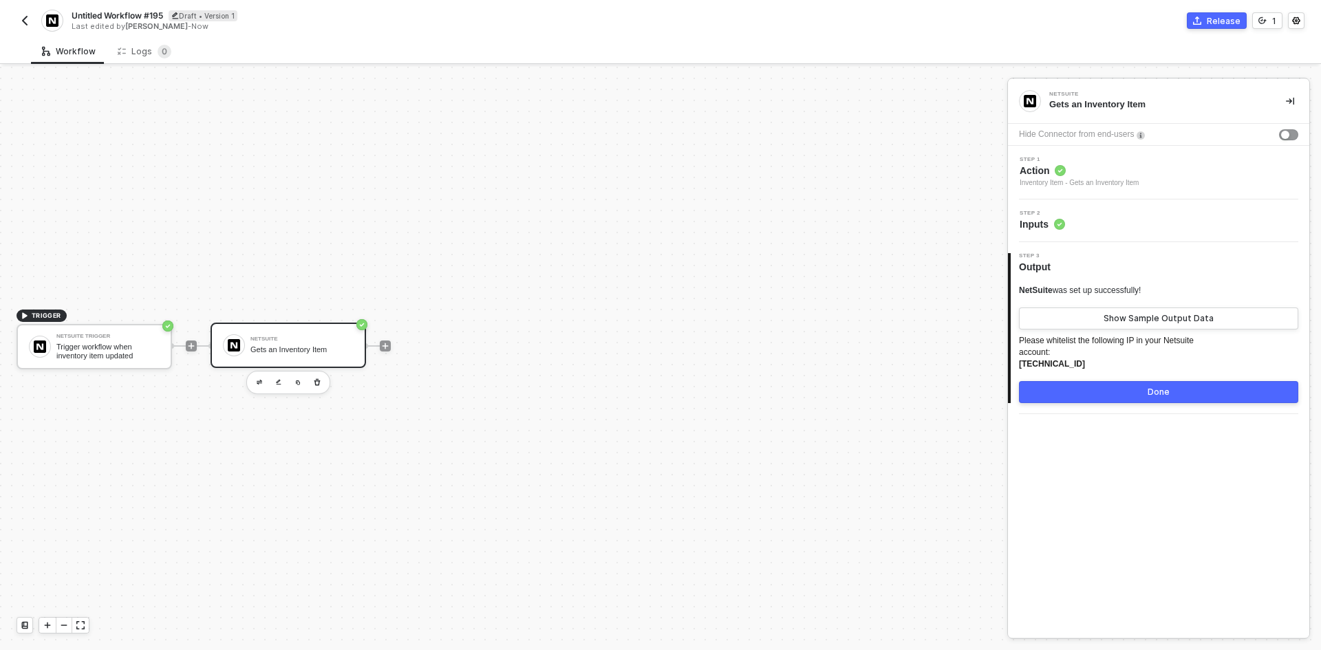
click at [1129, 167] on span "Action" at bounding box center [1078, 171] width 119 height 14
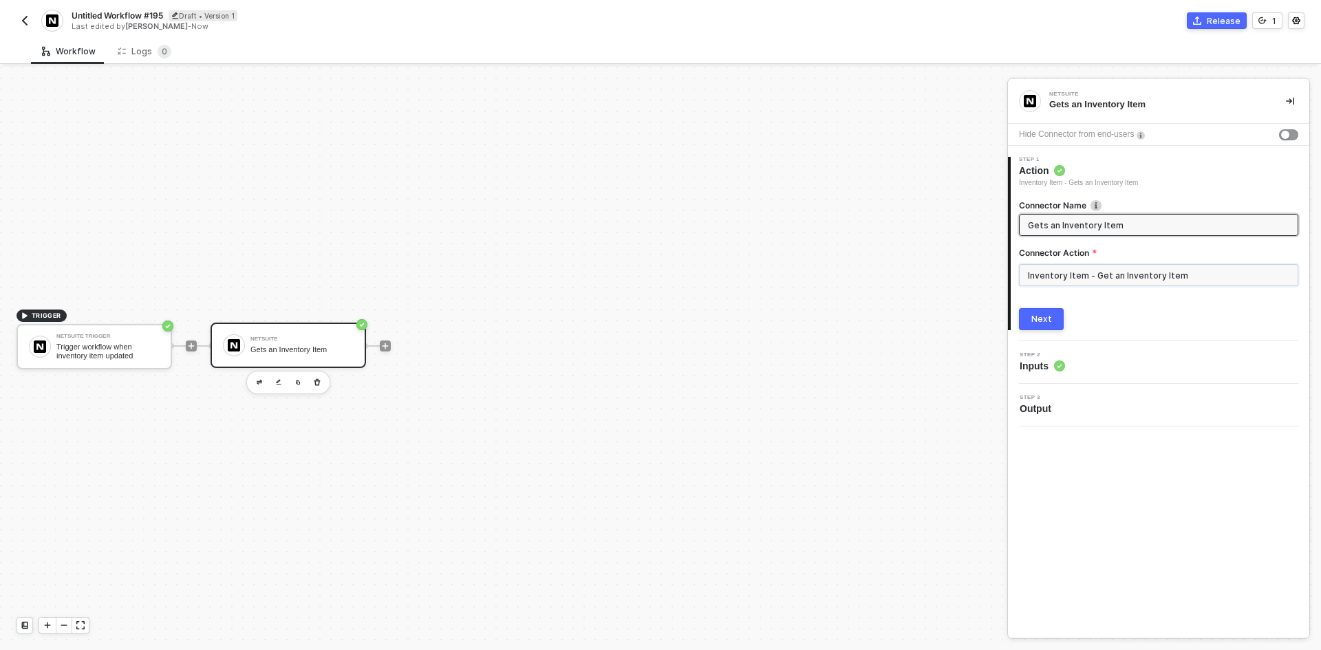
click at [1125, 265] on input "Inventory Item - Get an Inventory Item" at bounding box center [1158, 275] width 279 height 22
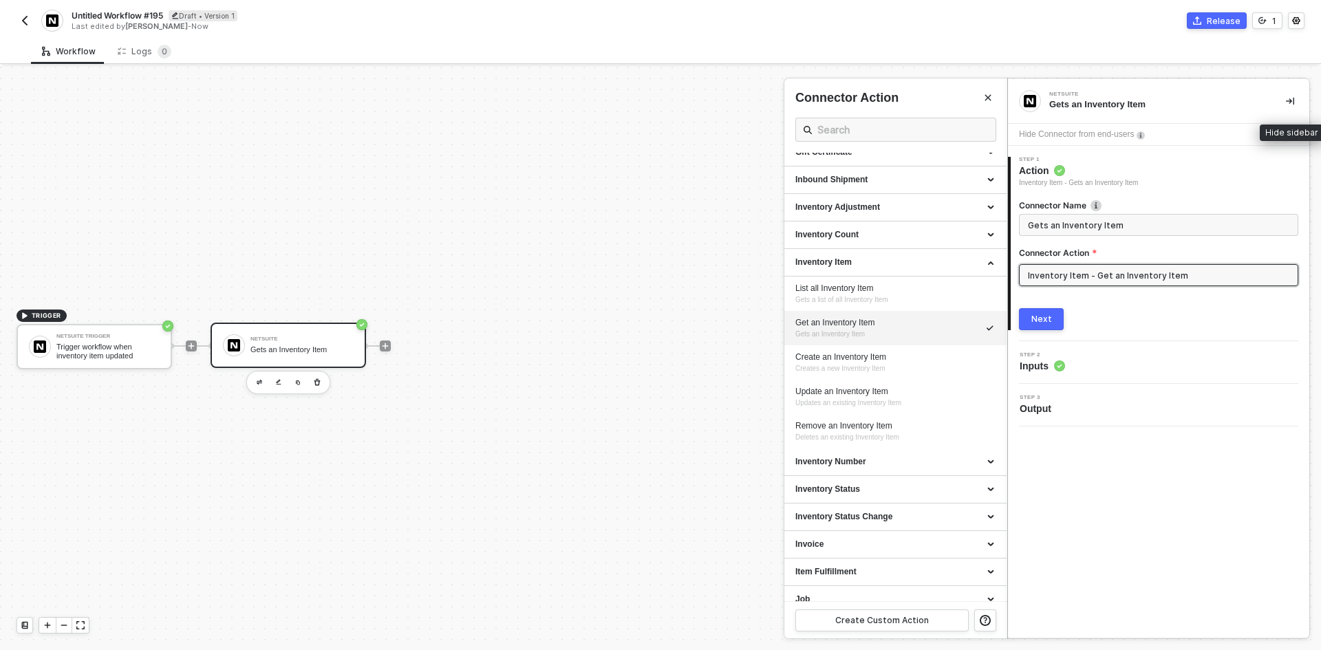
click at [1292, 95] on button "button" at bounding box center [1289, 101] width 17 height 17
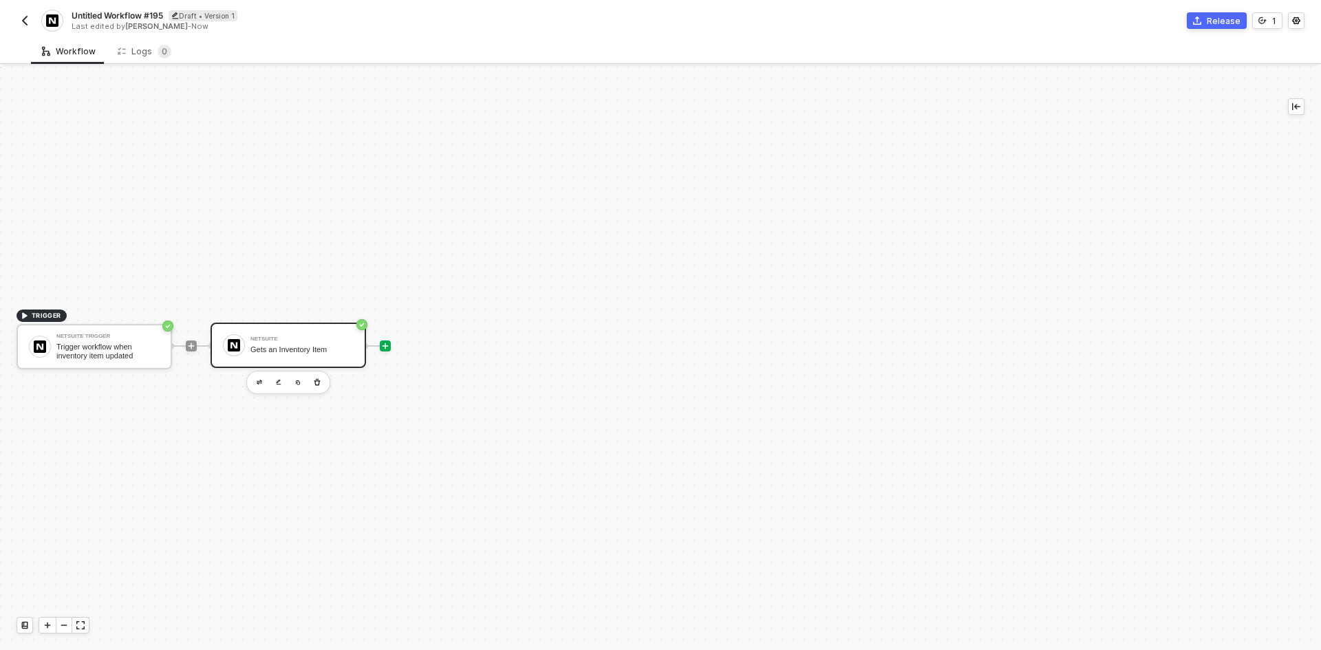
click at [383, 345] on icon "icon-play" at bounding box center [385, 346] width 8 height 8
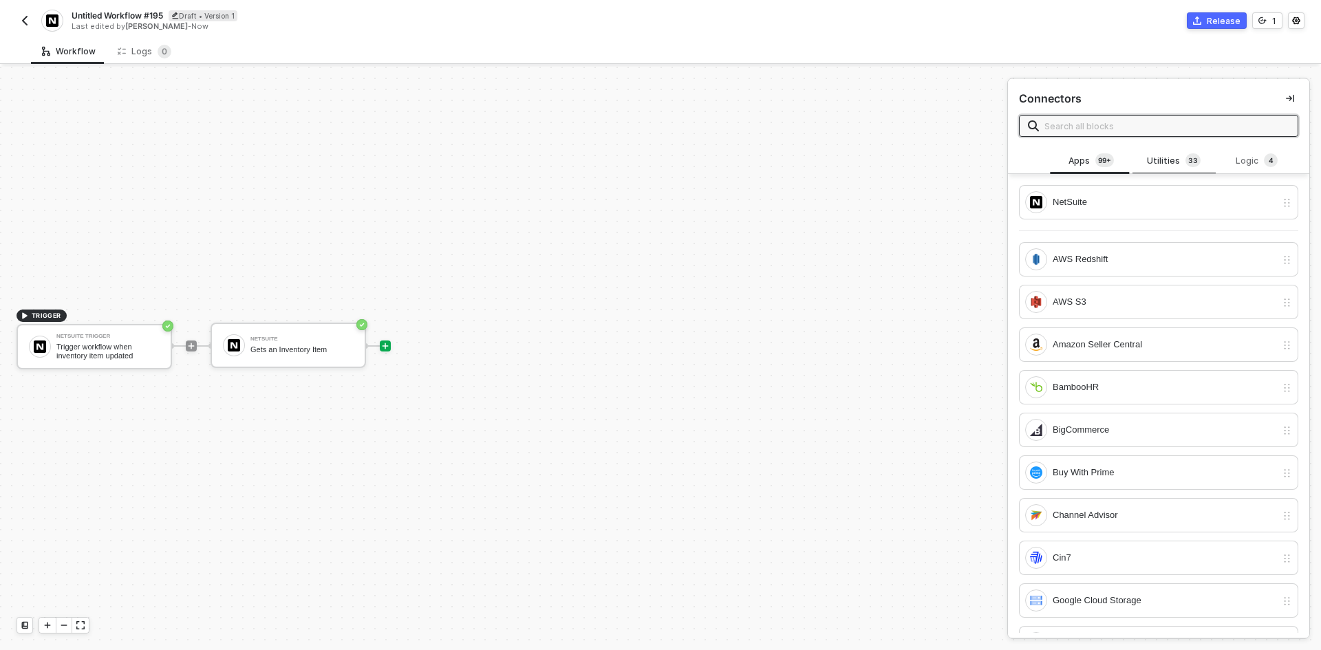
click at [1152, 166] on div "Utilities 3 3" at bounding box center [1173, 160] width 61 height 15
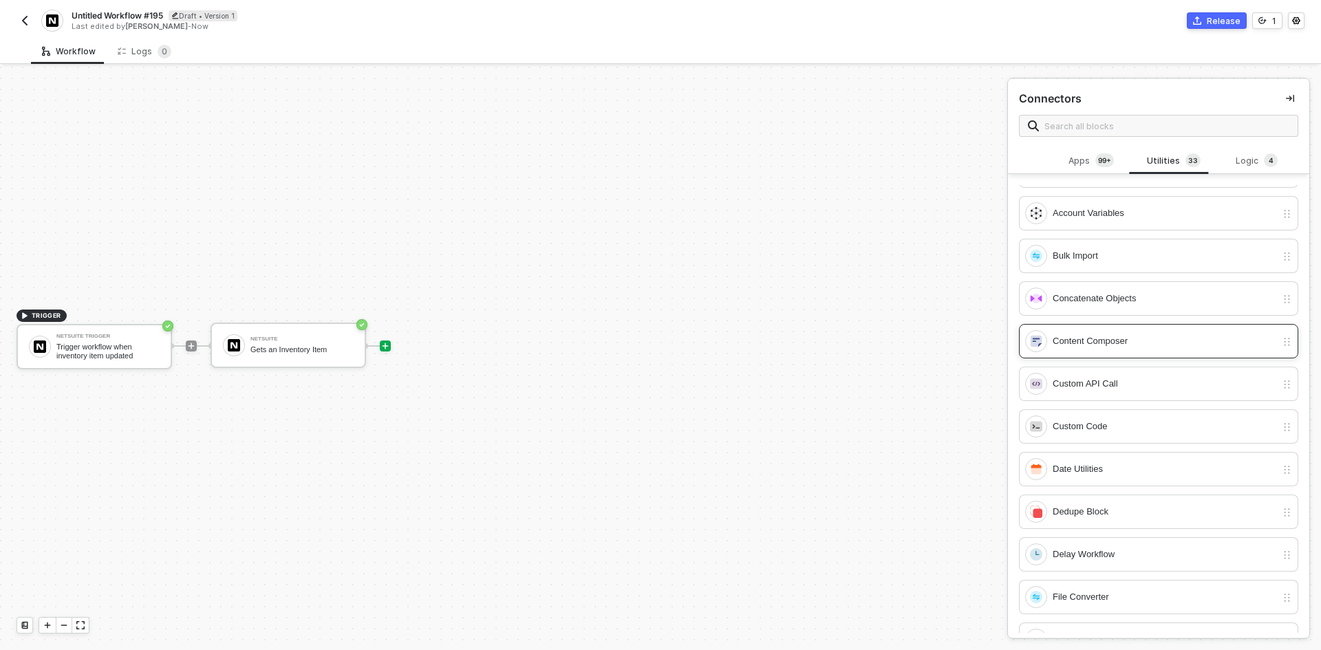
scroll to position [0, 0]
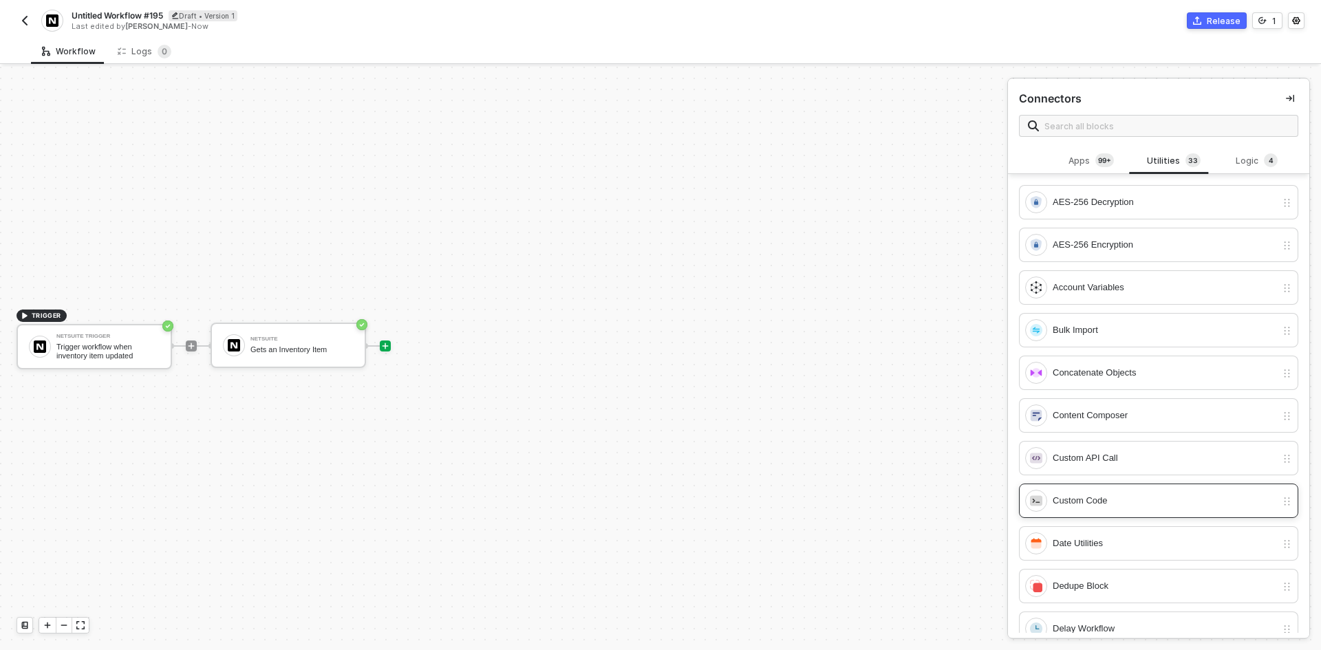
click at [1149, 497] on div "Custom Code" at bounding box center [1164, 500] width 224 height 15
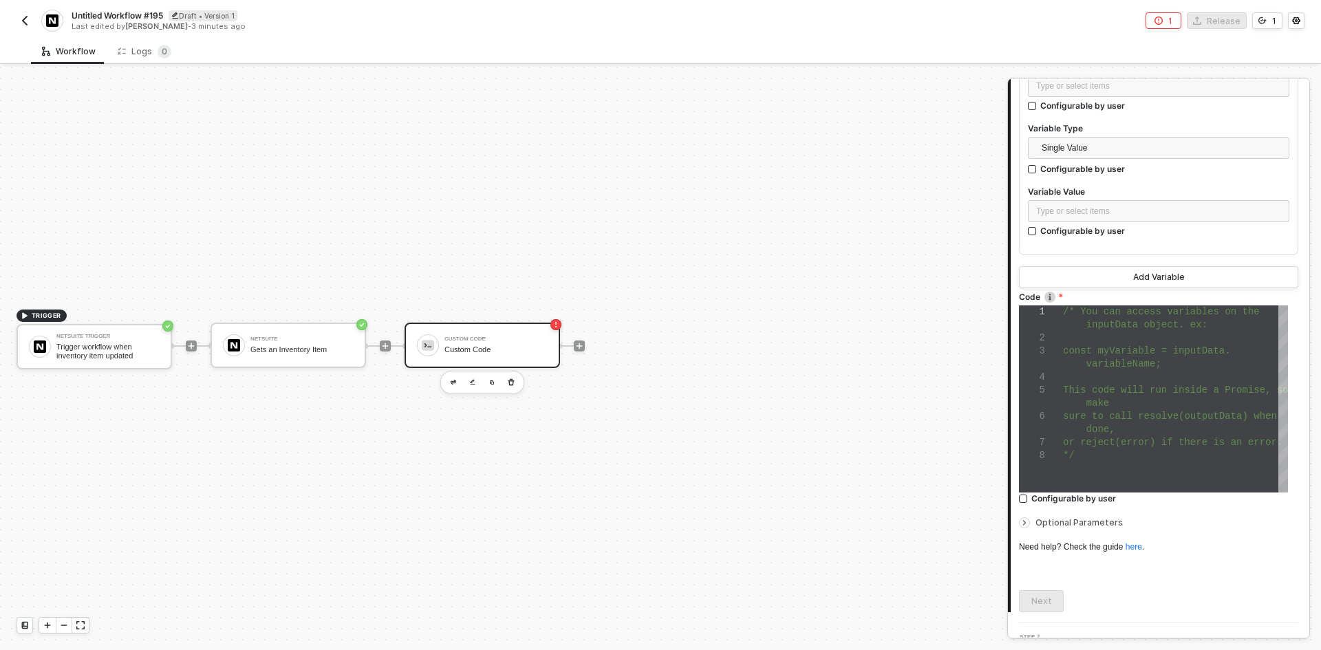
click at [1149, 326] on span "inputData object. ex:" at bounding box center [1146, 324] width 121 height 11
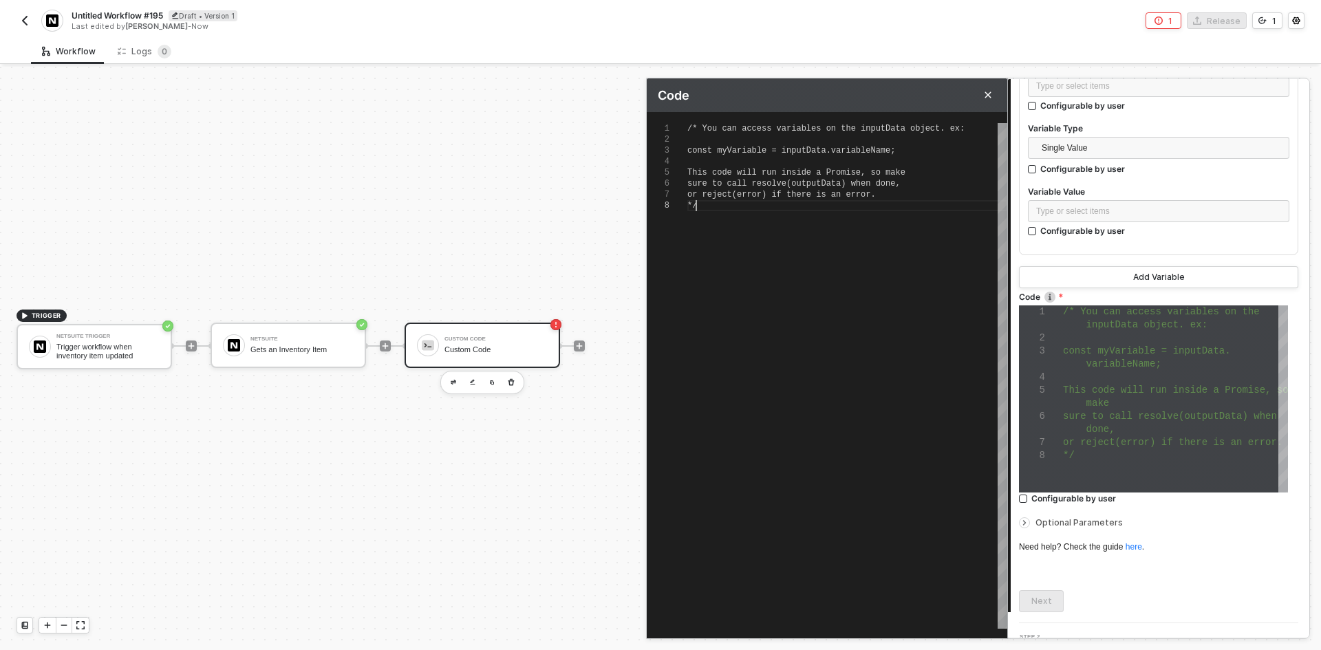
scroll to position [0, 8]
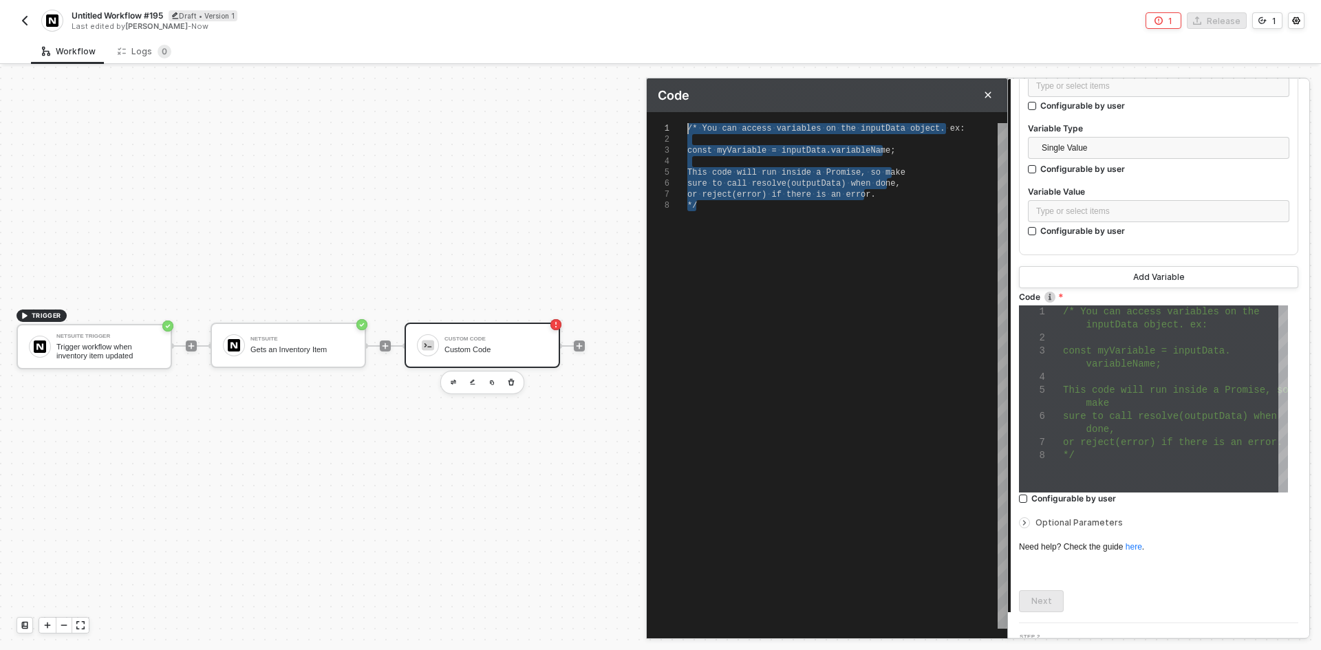
drag, startPoint x: 719, startPoint y: 290, endPoint x: 605, endPoint y: 36, distance: 278.7
click at [605, 36] on div "Untitled Workflow #195 Draft • Version 1 Last edited by Brandon Looker - Now 1 …" at bounding box center [660, 325] width 1321 height 650
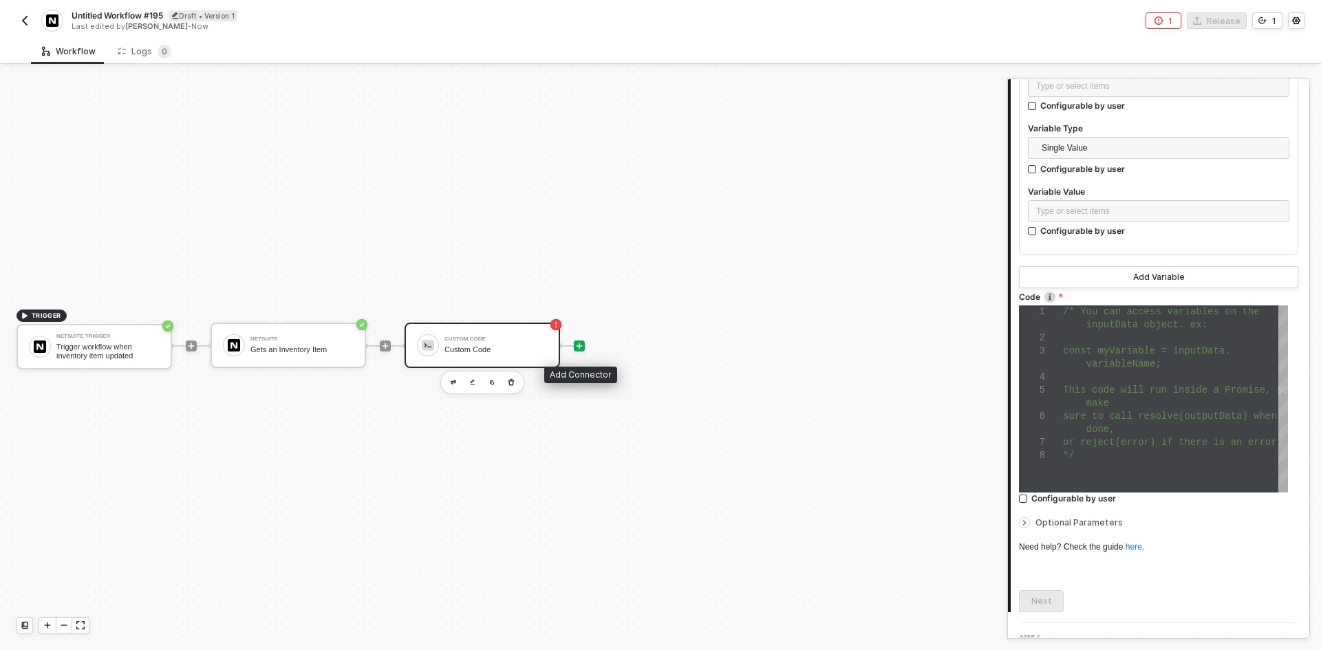
click at [584, 345] on div at bounding box center [579, 345] width 11 height 11
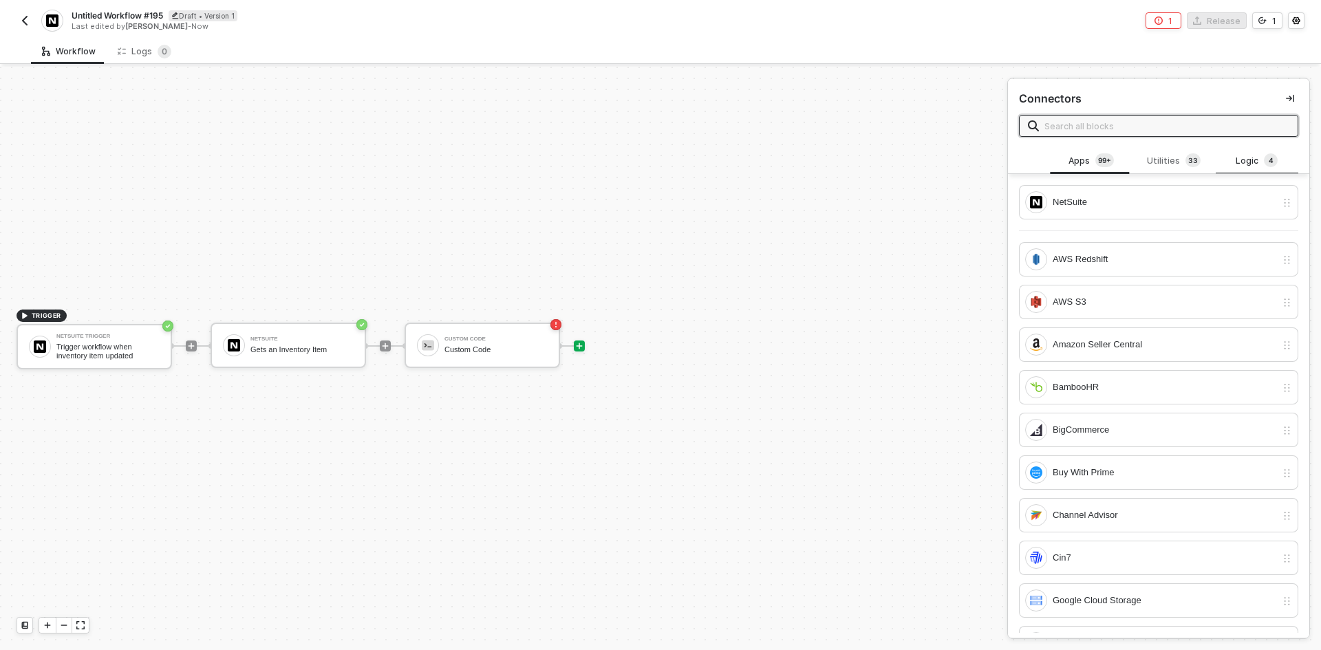
click at [1264, 167] on span "4" at bounding box center [1271, 160] width 14 height 15
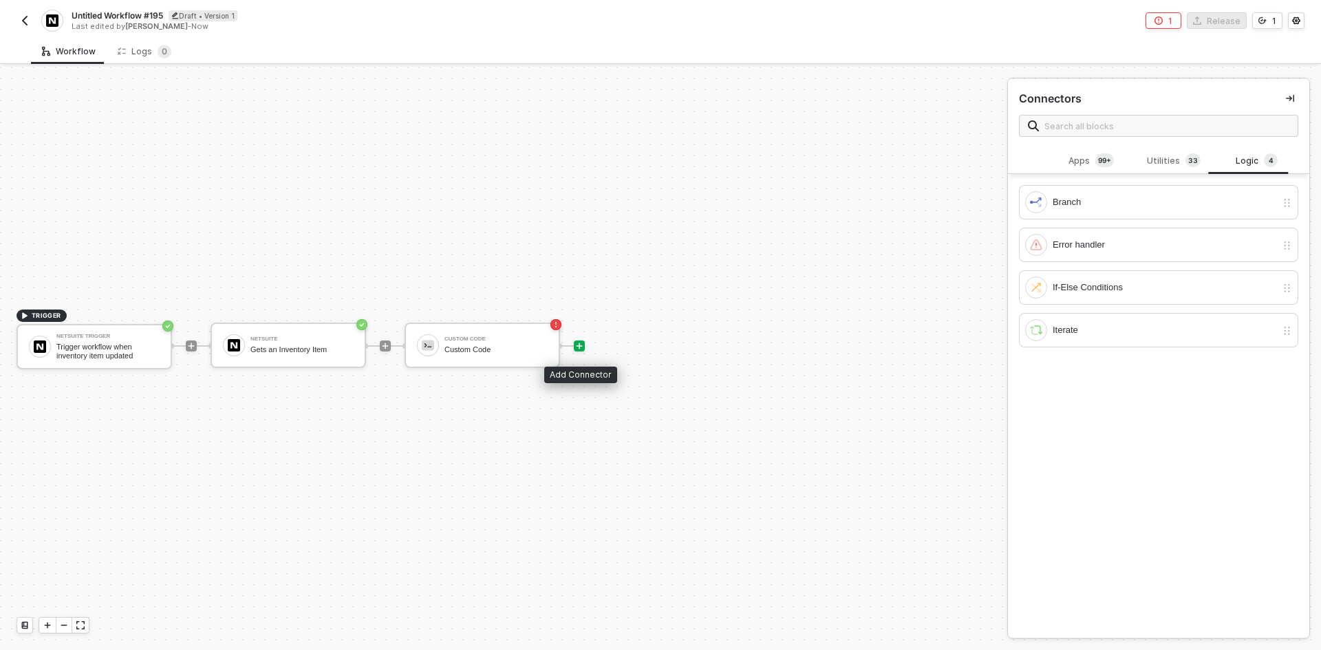
click at [574, 347] on div at bounding box center [579, 345] width 11 height 11
click at [1185, 160] on sup "3 3" at bounding box center [1192, 160] width 15 height 14
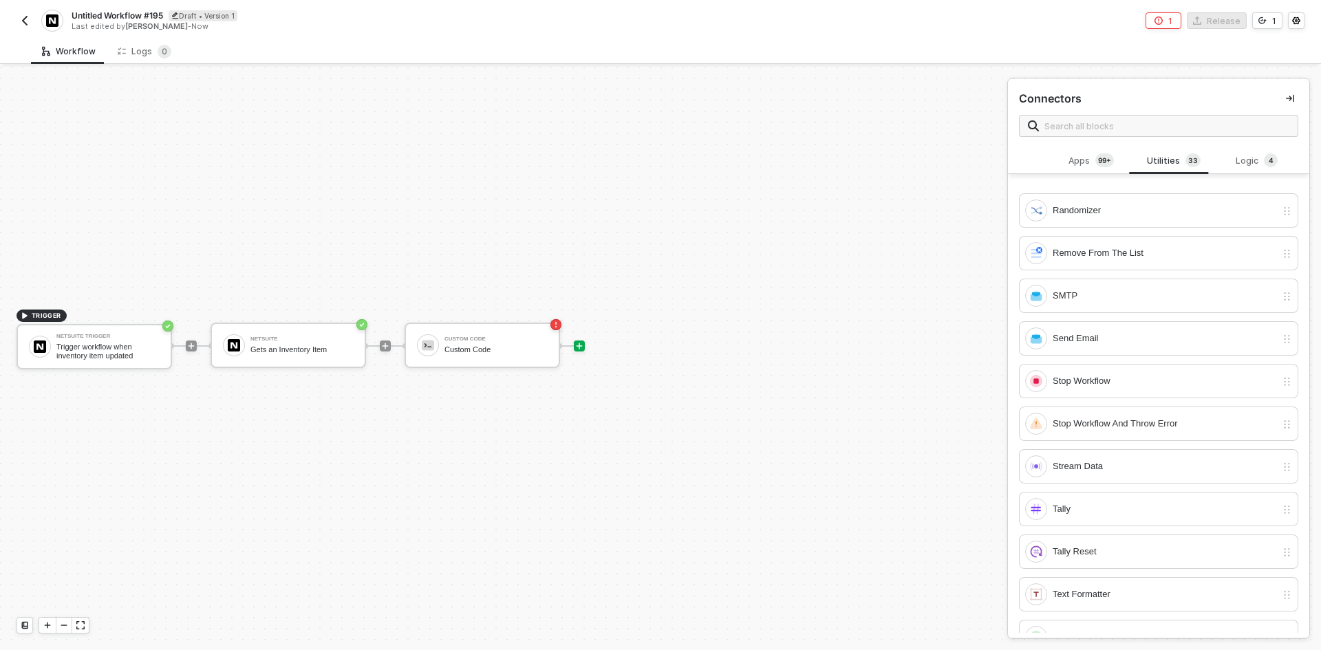
scroll to position [825, 0]
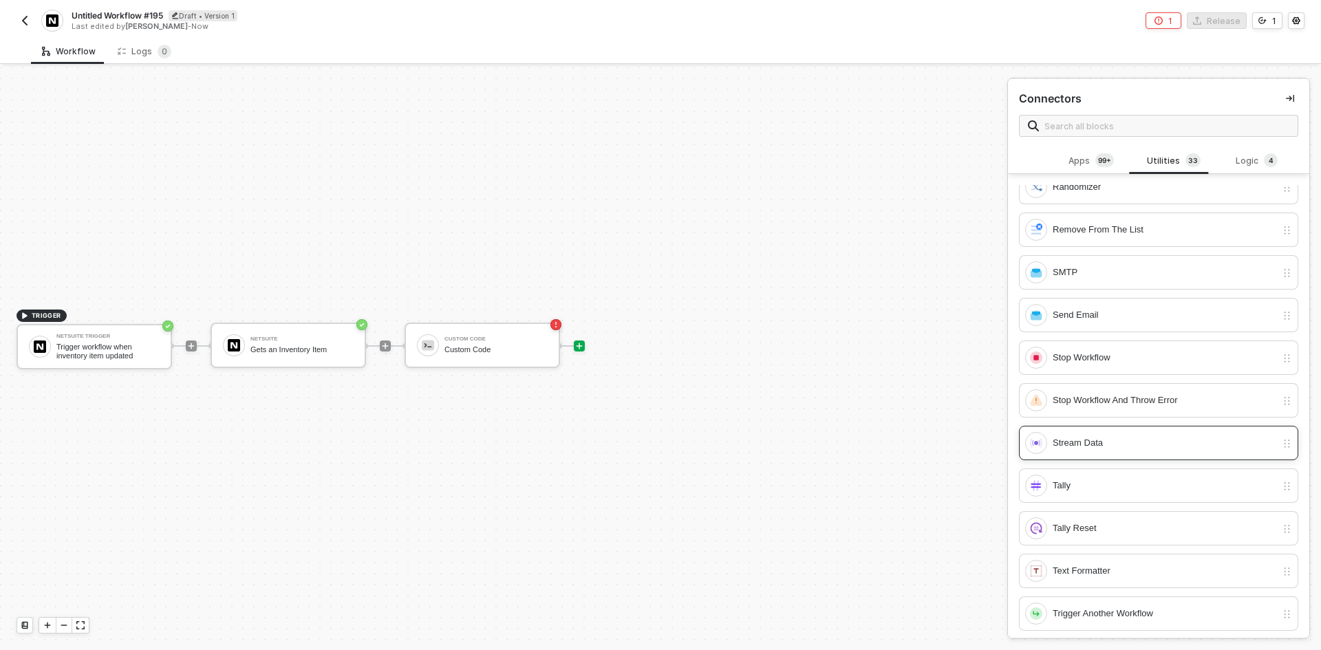
click at [1127, 453] on div "Stream Data" at bounding box center [1150, 443] width 251 height 22
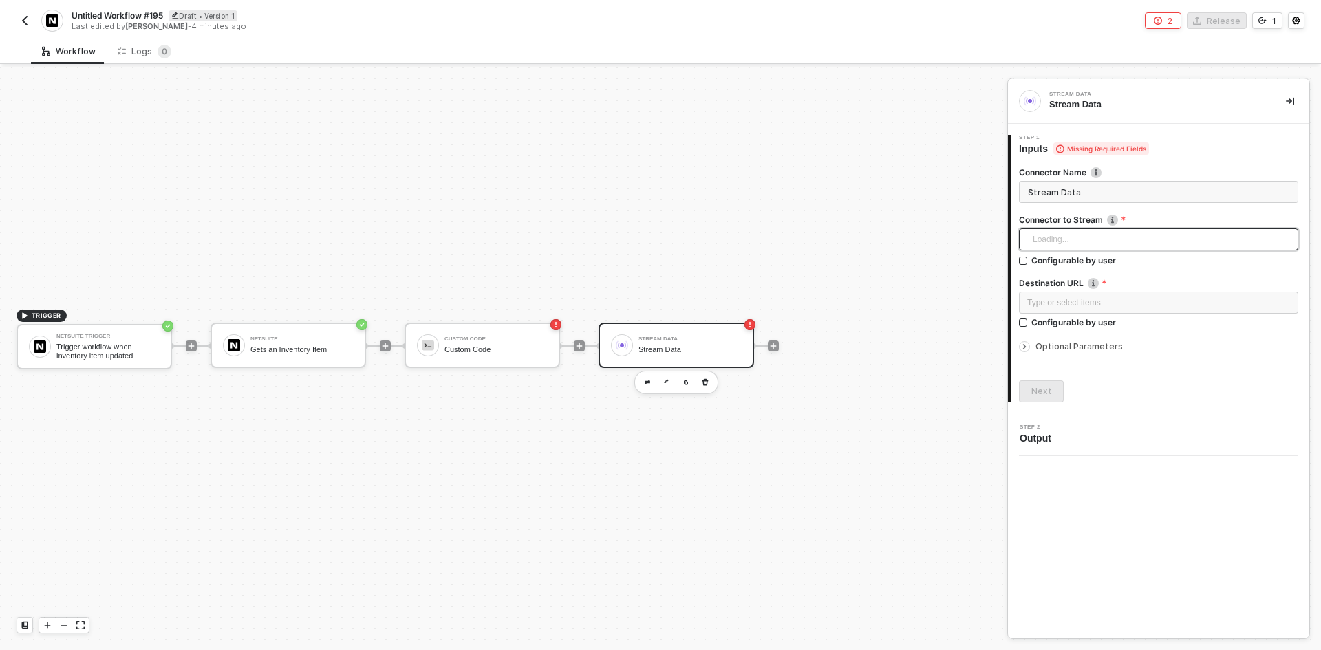
click at [1062, 243] on div "Loading..." at bounding box center [1158, 239] width 279 height 22
click at [1047, 310] on div "Custom Code" at bounding box center [1158, 310] width 257 height 15
click at [1054, 294] on div "Type or select items ﻿" at bounding box center [1158, 303] width 279 height 22
click at [583, 351] on div at bounding box center [579, 345] width 11 height 11
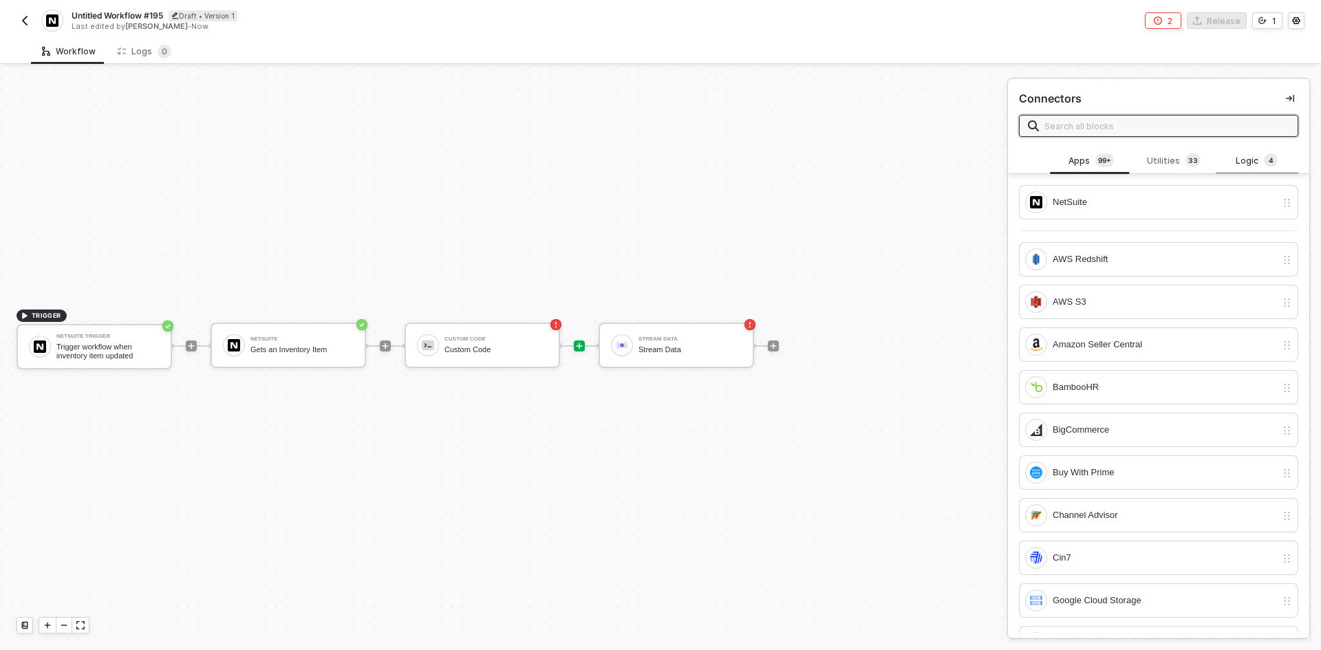
click at [1254, 153] on div "Logic 4" at bounding box center [1256, 161] width 83 height 26
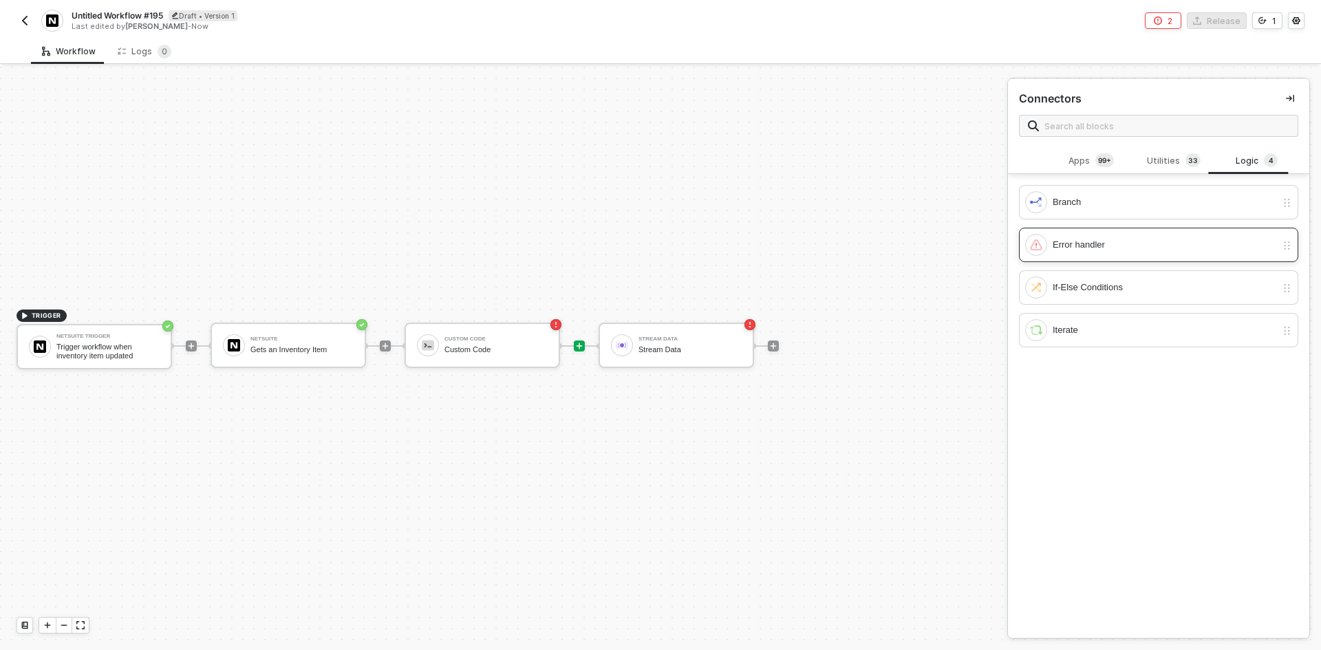
click at [1151, 246] on div "Error handler" at bounding box center [1164, 244] width 224 height 15
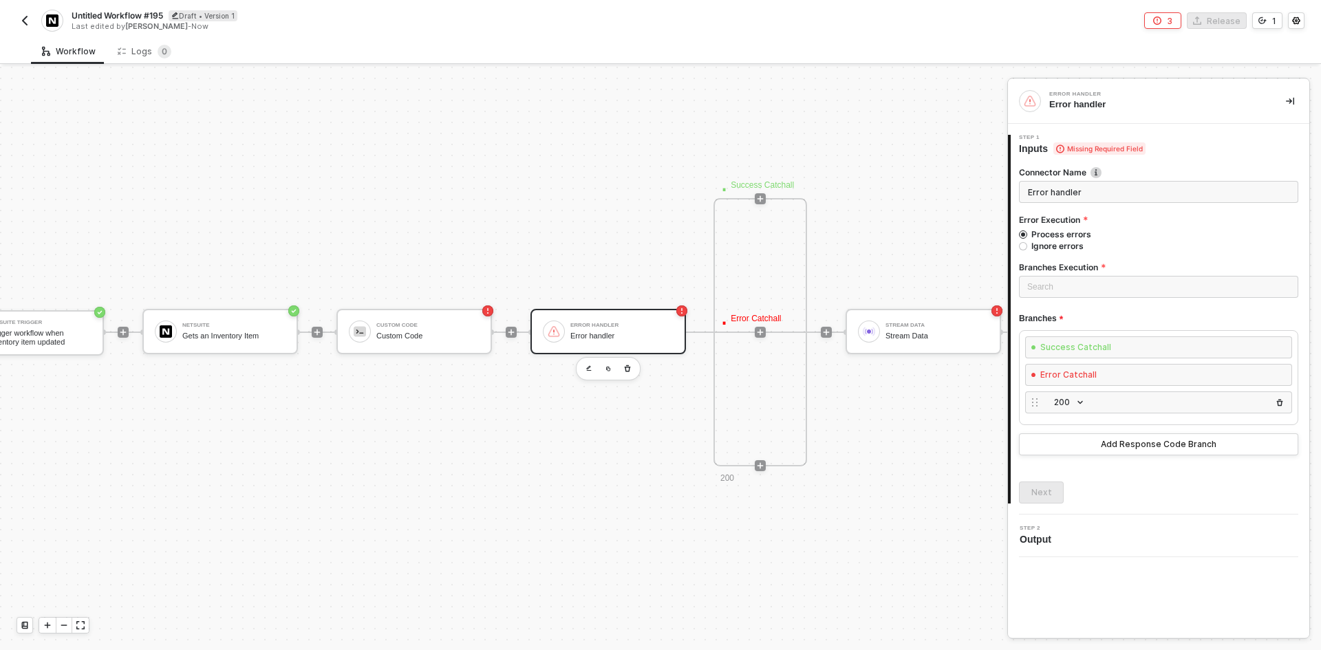
scroll to position [576, 69]
click at [1057, 400] on span "200" at bounding box center [1069, 402] width 30 height 15
click at [1061, 471] on div "500" at bounding box center [1066, 473] width 30 height 15
click at [1120, 450] on button "Add Response Code Branch" at bounding box center [1158, 444] width 279 height 22
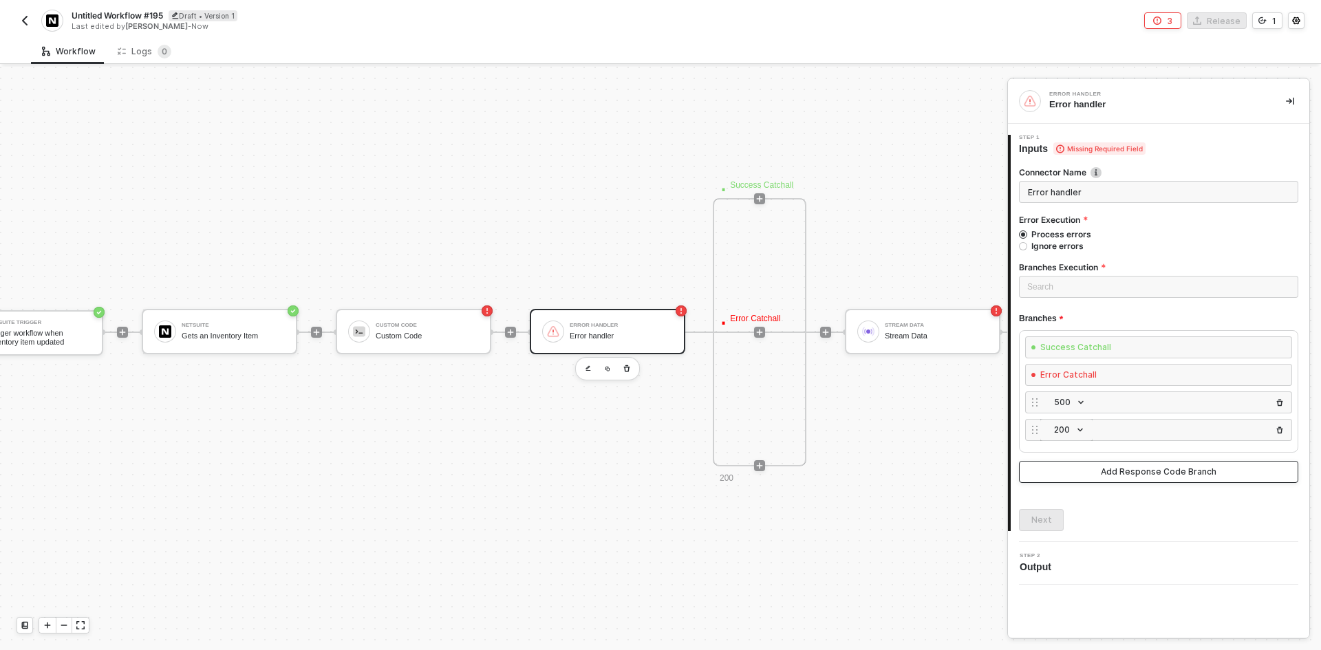
click at [1081, 432] on span "200" at bounding box center [1069, 429] width 30 height 15
click at [1073, 528] on div "203" at bounding box center [1066, 523] width 30 height 15
click at [26, 19] on img "button" at bounding box center [24, 20] width 11 height 11
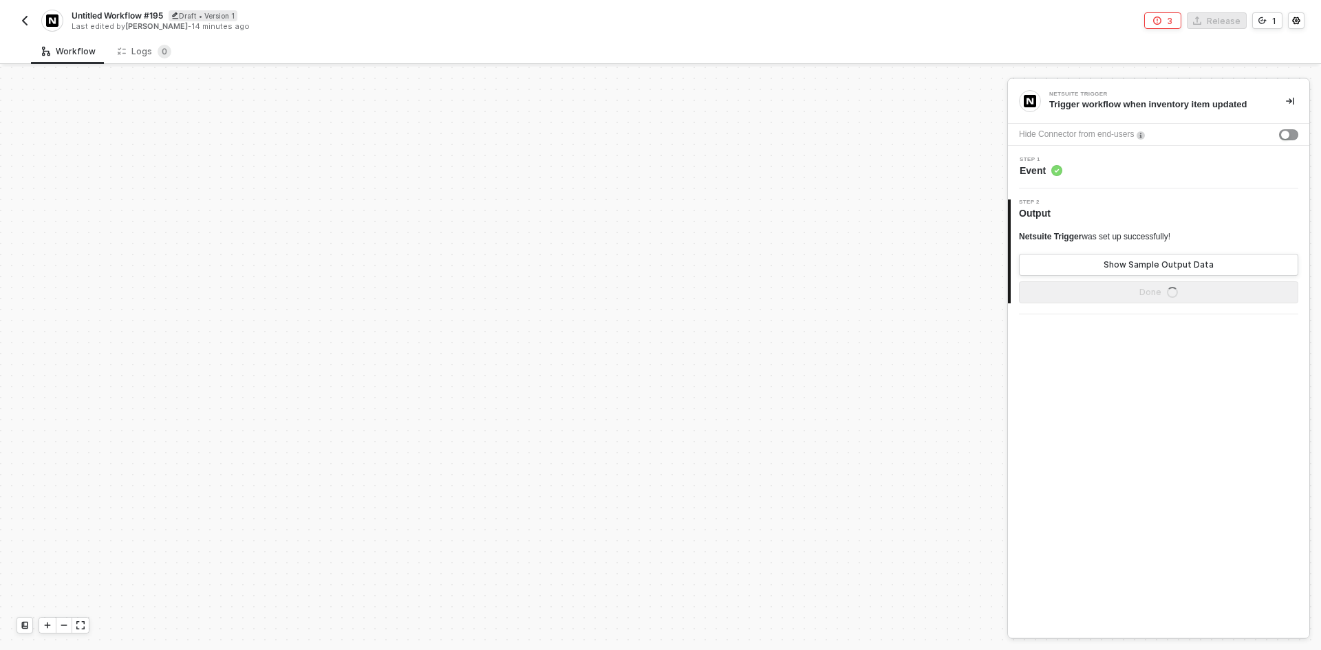
scroll to position [420, 0]
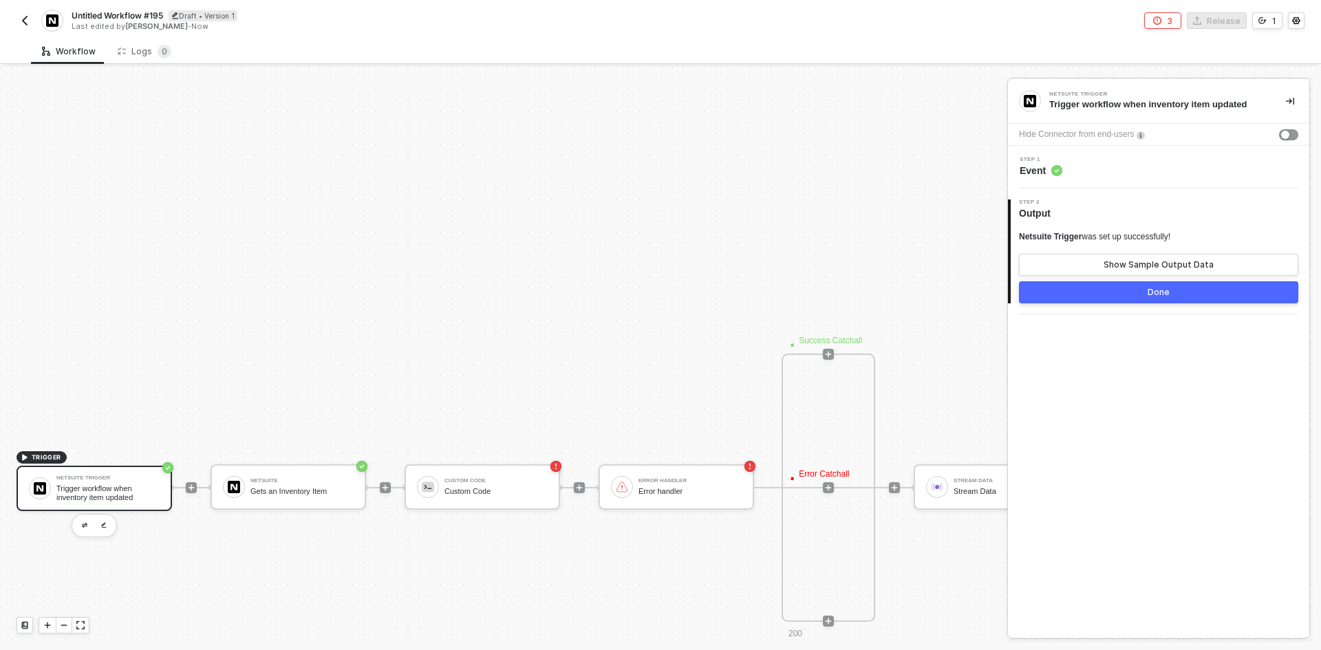
click at [21, 28] on button "button" at bounding box center [25, 20] width 17 height 17
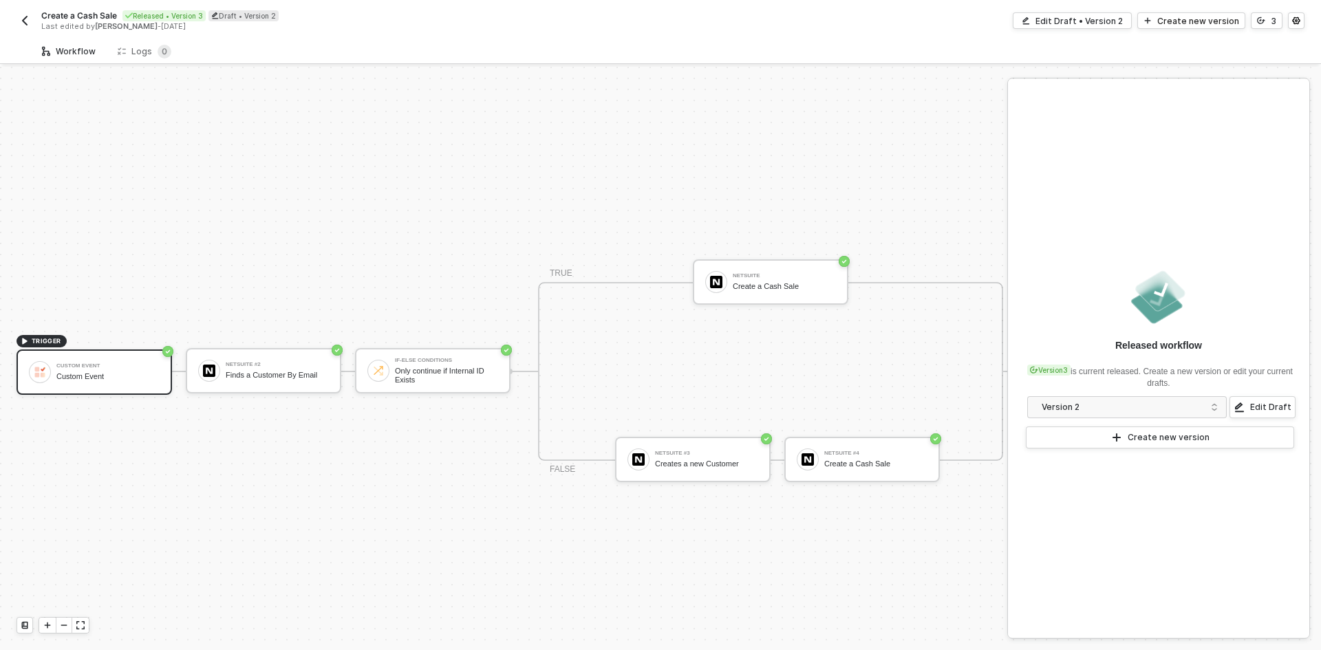
scroll to position [36, 0]
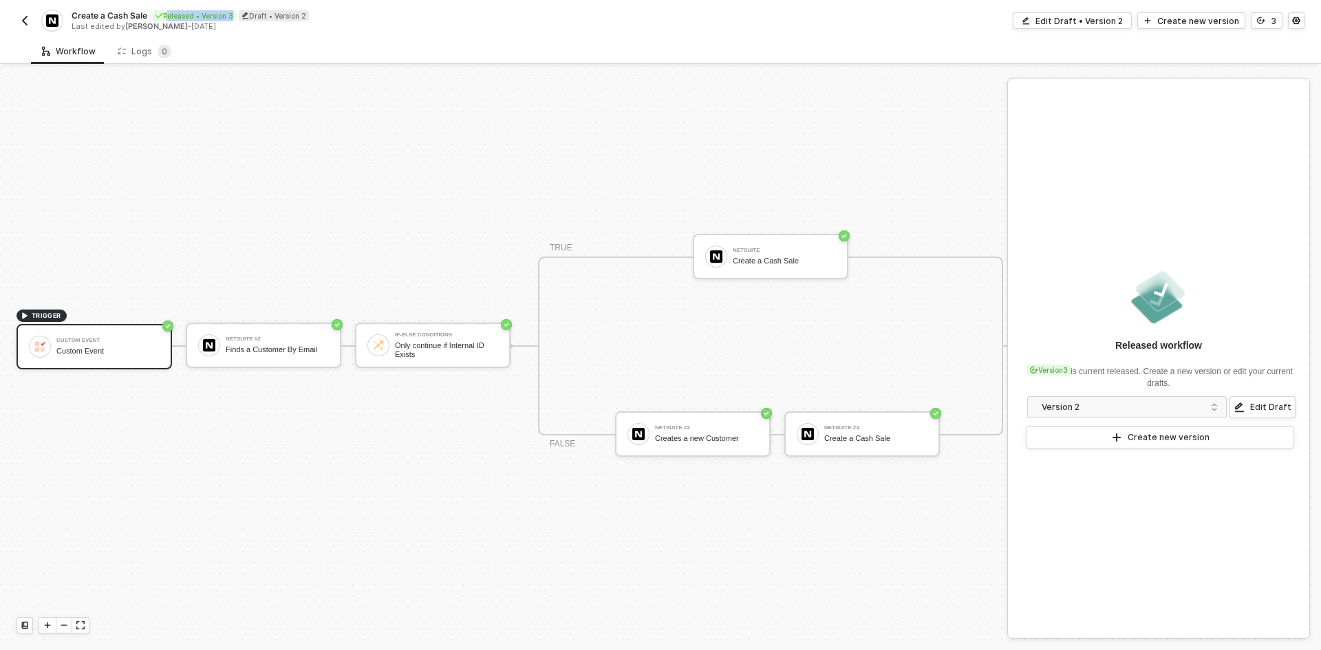
drag, startPoint x: 158, startPoint y: 15, endPoint x: 233, endPoint y: 12, distance: 75.1
click at [233, 12] on div "Released • Version 3" at bounding box center [194, 15] width 83 height 11
click at [351, 20] on div "Cancel" at bounding box center [365, 16] width 28 height 12
click at [1216, 25] on div "Create new version" at bounding box center [1198, 21] width 82 height 12
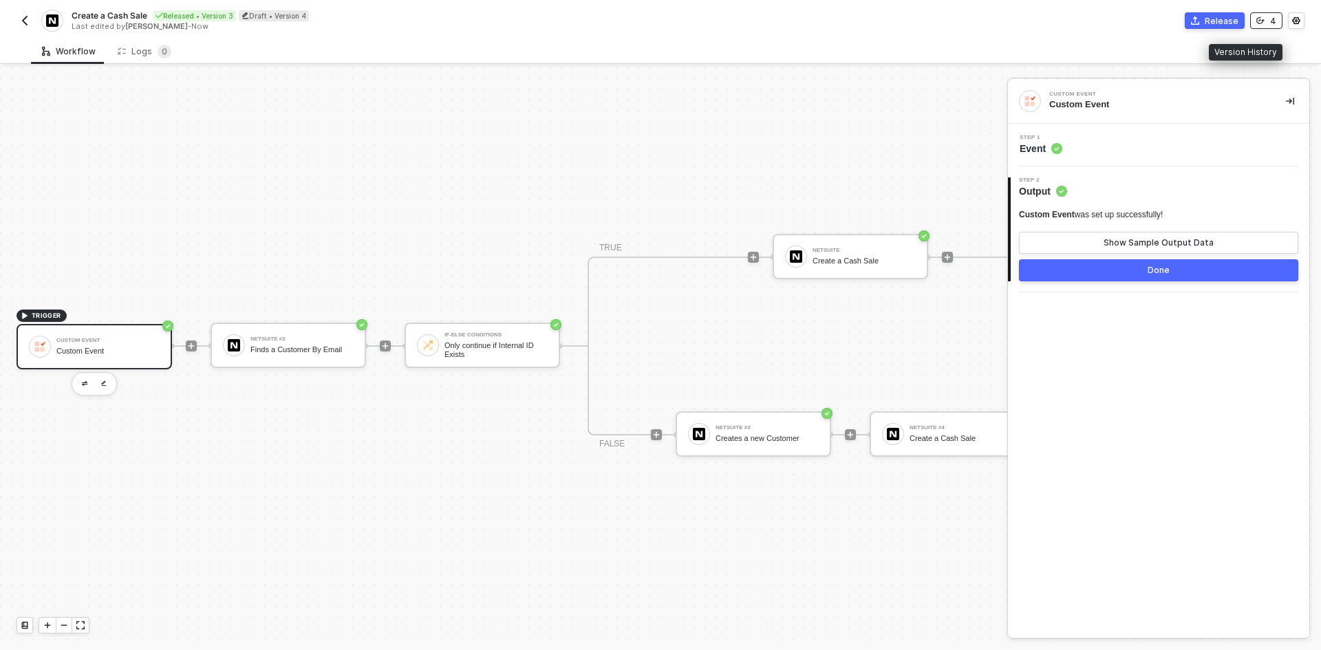
click at [1264, 22] on icon "icon-versioning" at bounding box center [1260, 21] width 8 height 8
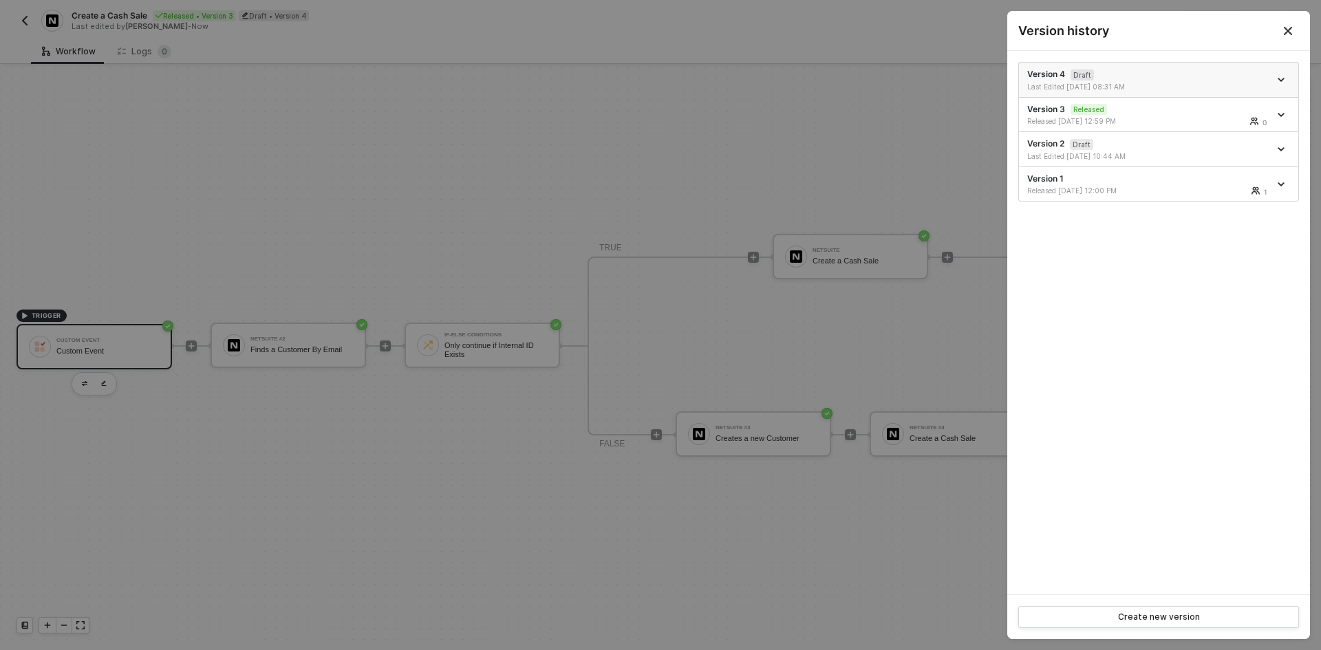
click at [1285, 78] on span "icon-arrow-down" at bounding box center [1282, 79] width 10 height 7
click at [1282, 25] on icon "Close" at bounding box center [1287, 30] width 11 height 11
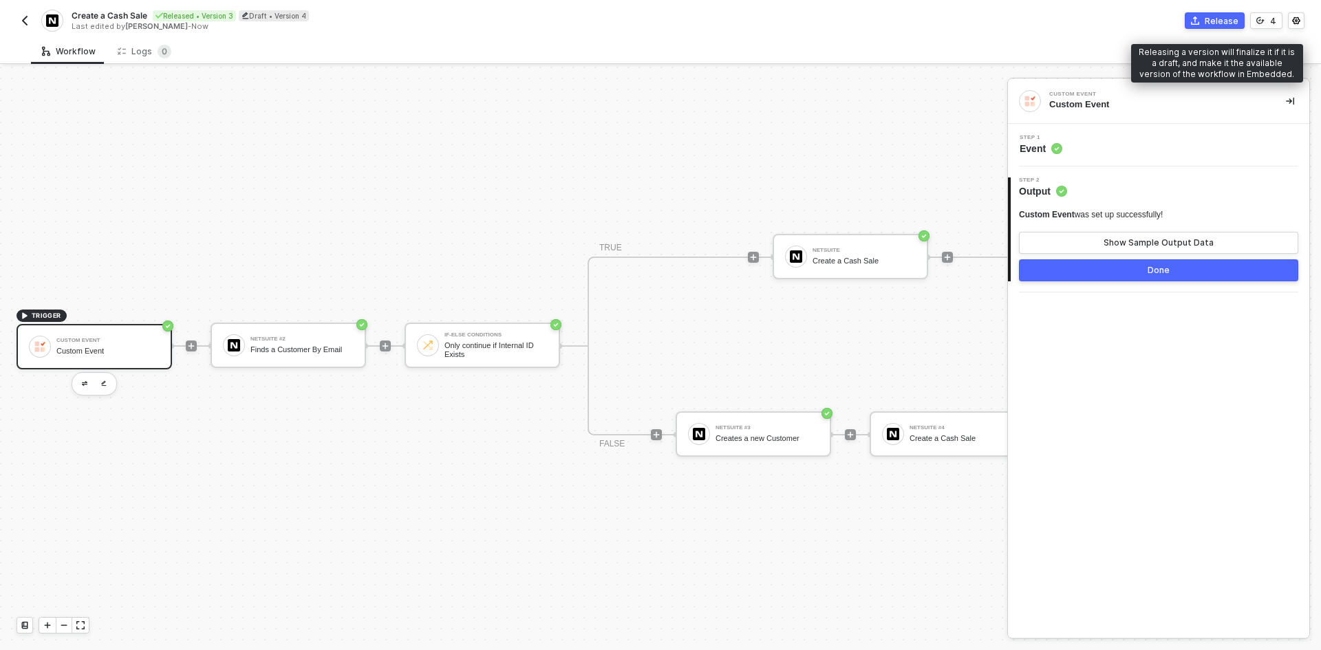
click at [1216, 23] on div "Release" at bounding box center [1221, 21] width 34 height 12
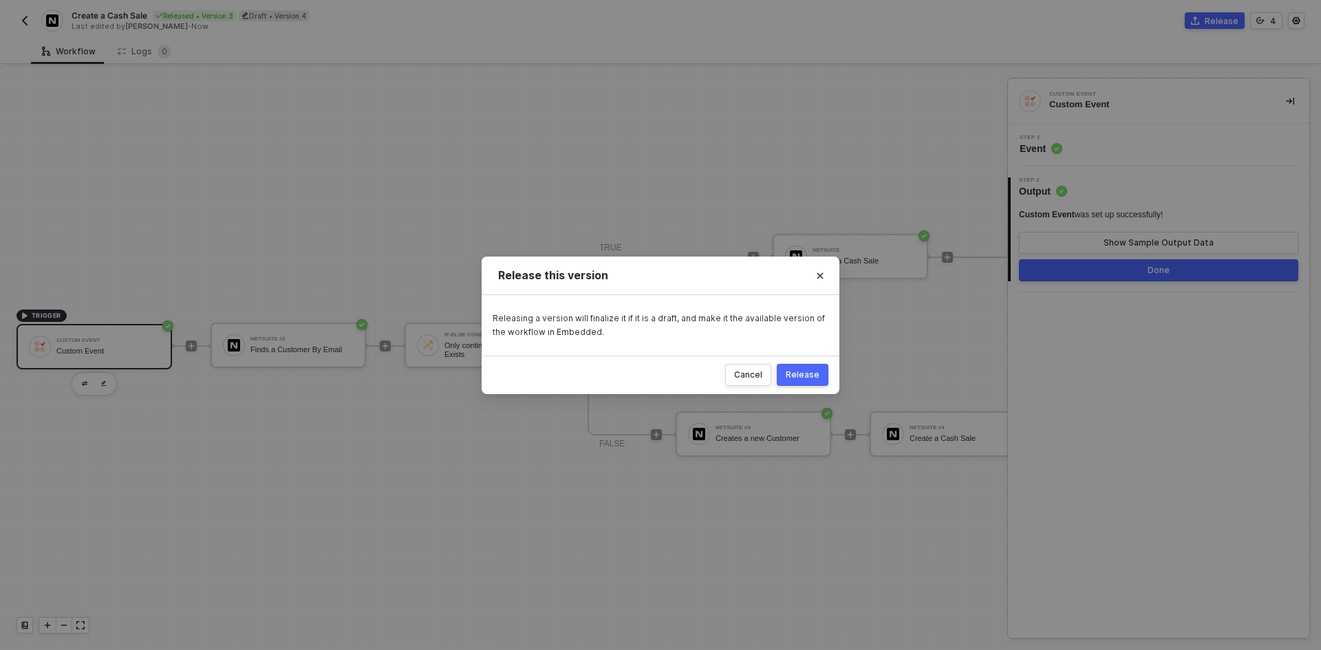
click at [810, 375] on div "Release" at bounding box center [803, 374] width 34 height 11
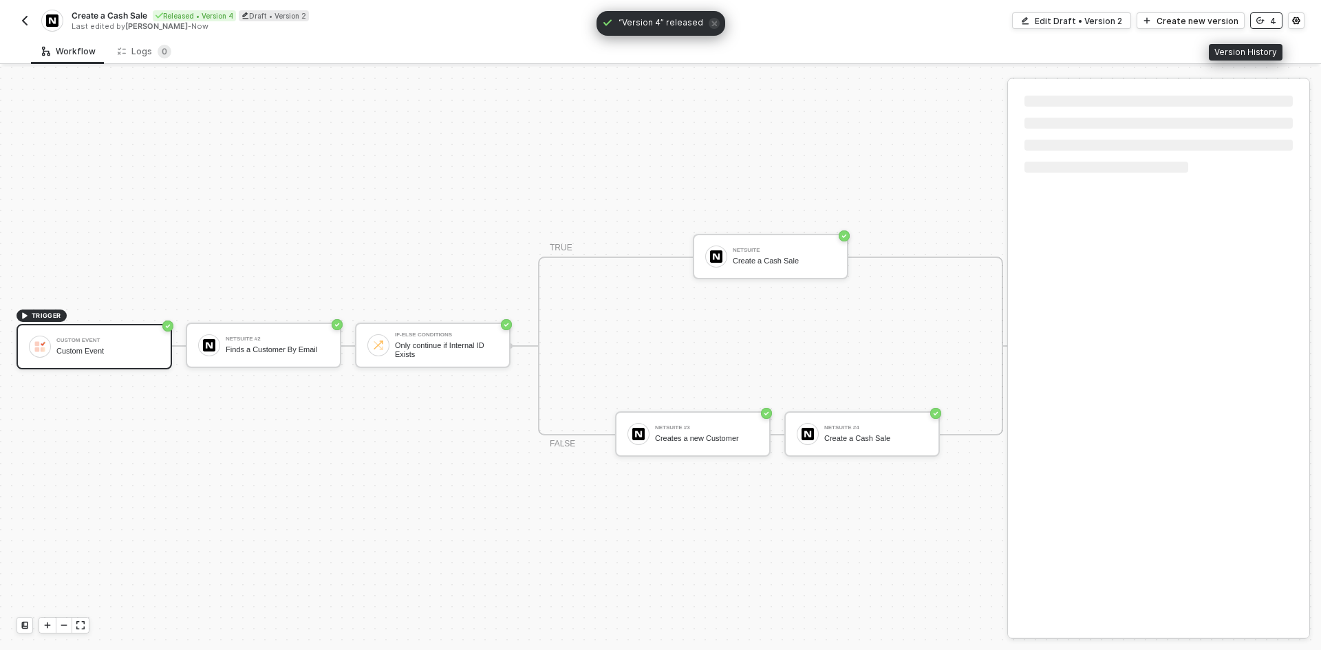
click at [1276, 25] on button "4" at bounding box center [1266, 20] width 32 height 17
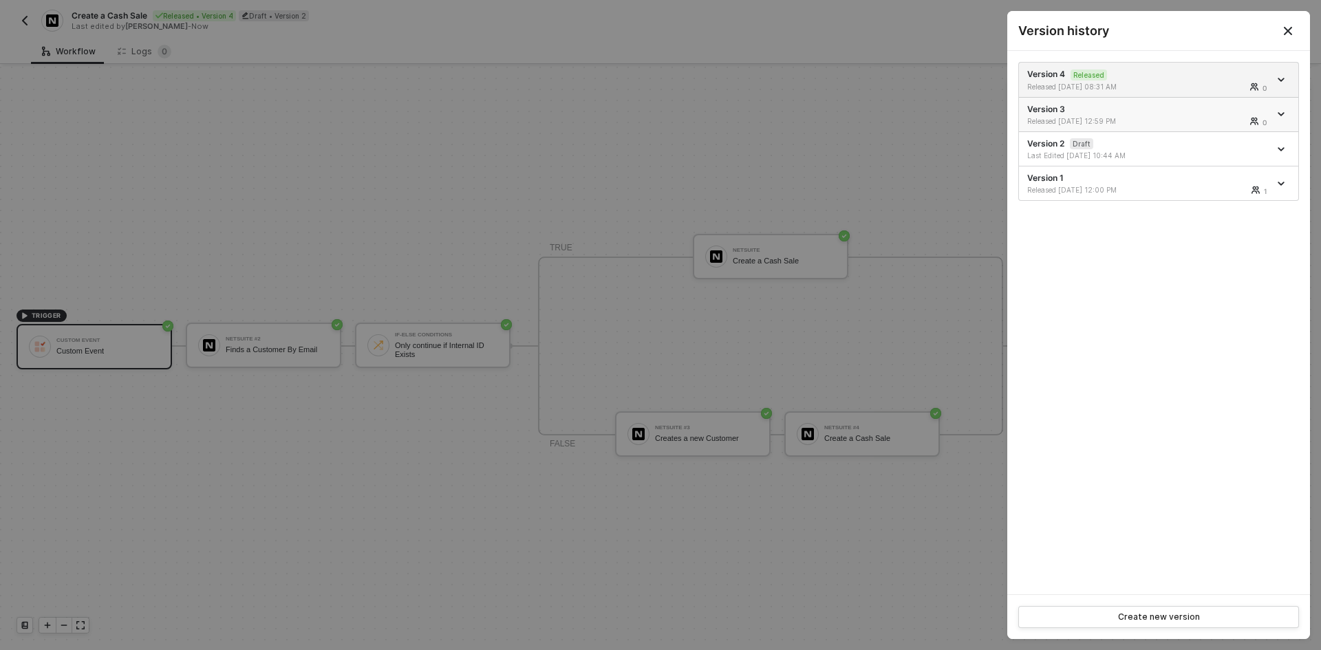
click at [1280, 114] on icon "icon-arrow-down" at bounding box center [1281, 114] width 6 height 3
click at [1260, 128] on li "Revert to this version" at bounding box center [1232, 137] width 107 height 27
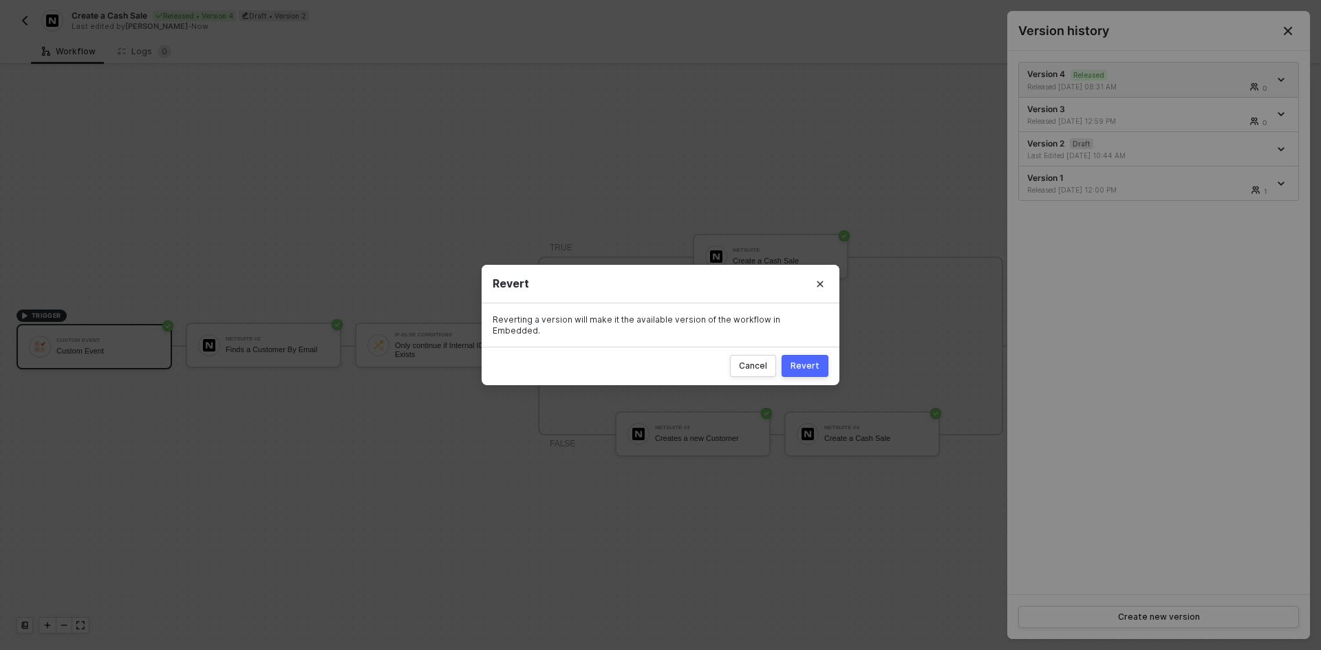
click at [814, 360] on div "Revert" at bounding box center [804, 365] width 29 height 11
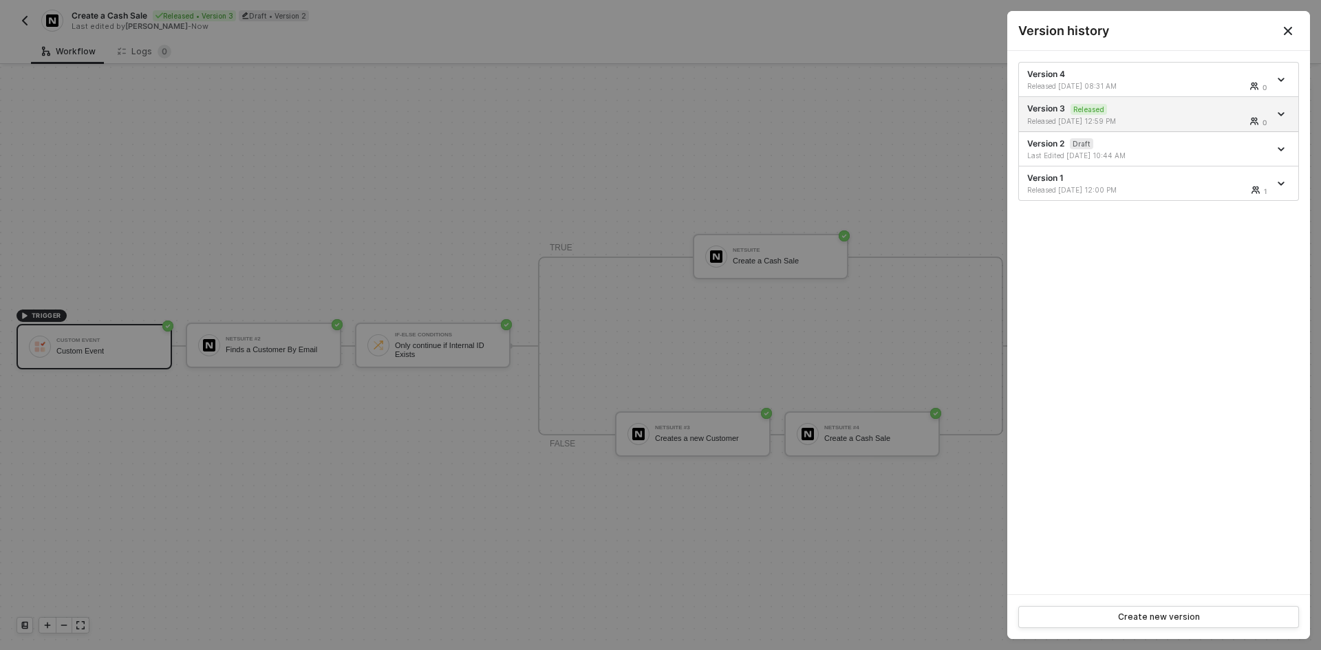
click at [1298, 30] on button "Close" at bounding box center [1288, 30] width 44 height 39
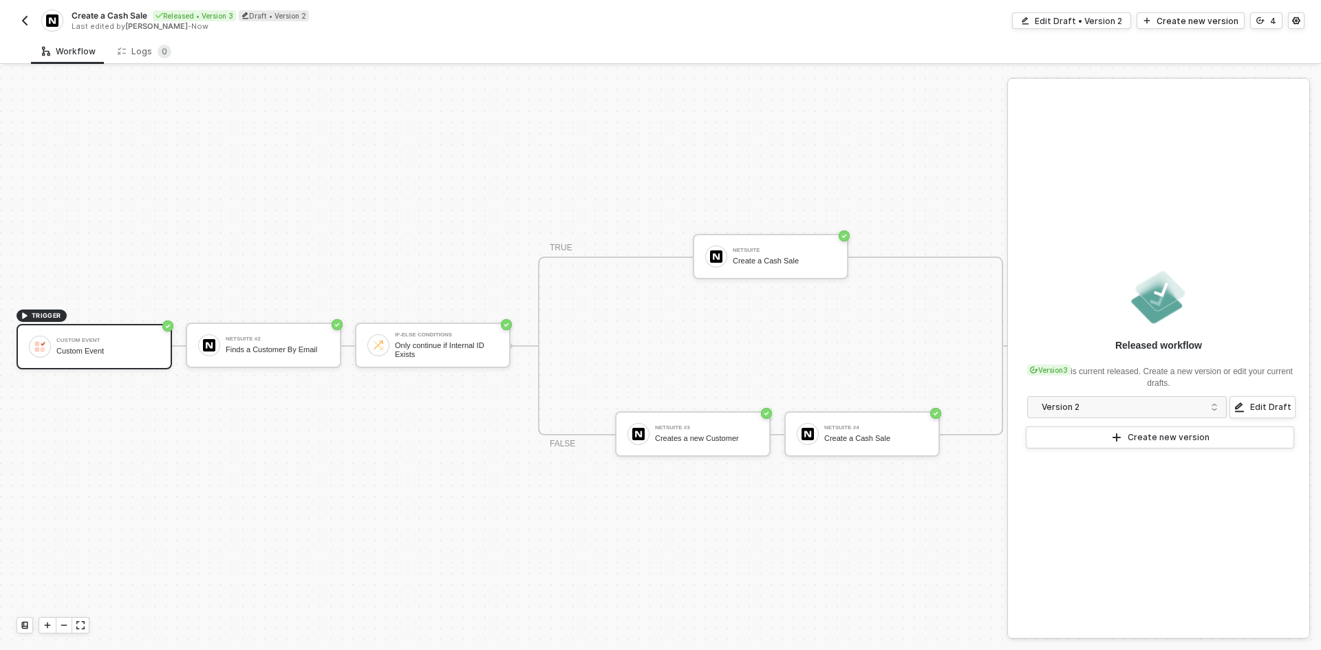
click at [31, 23] on button "button" at bounding box center [25, 20] width 17 height 17
